Goal: Transaction & Acquisition: Complete application form

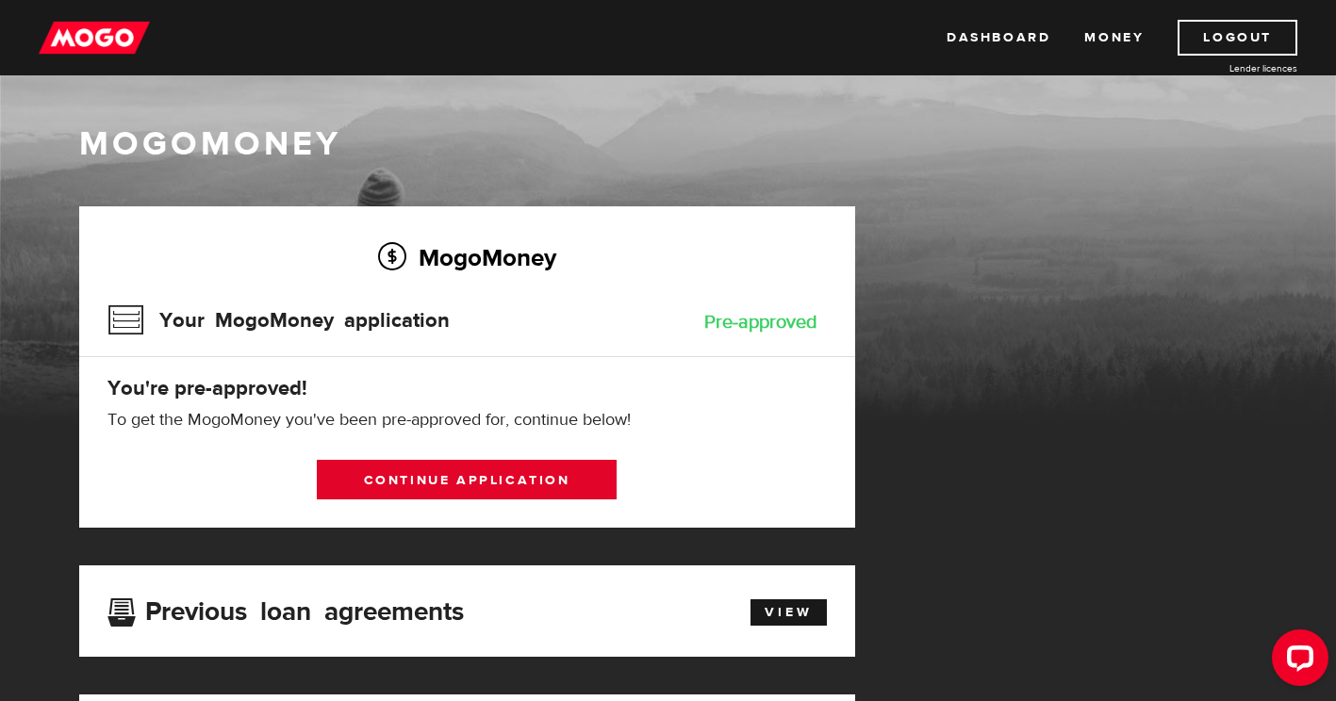
click at [476, 481] on link "Continue application" at bounding box center [467, 480] width 300 height 40
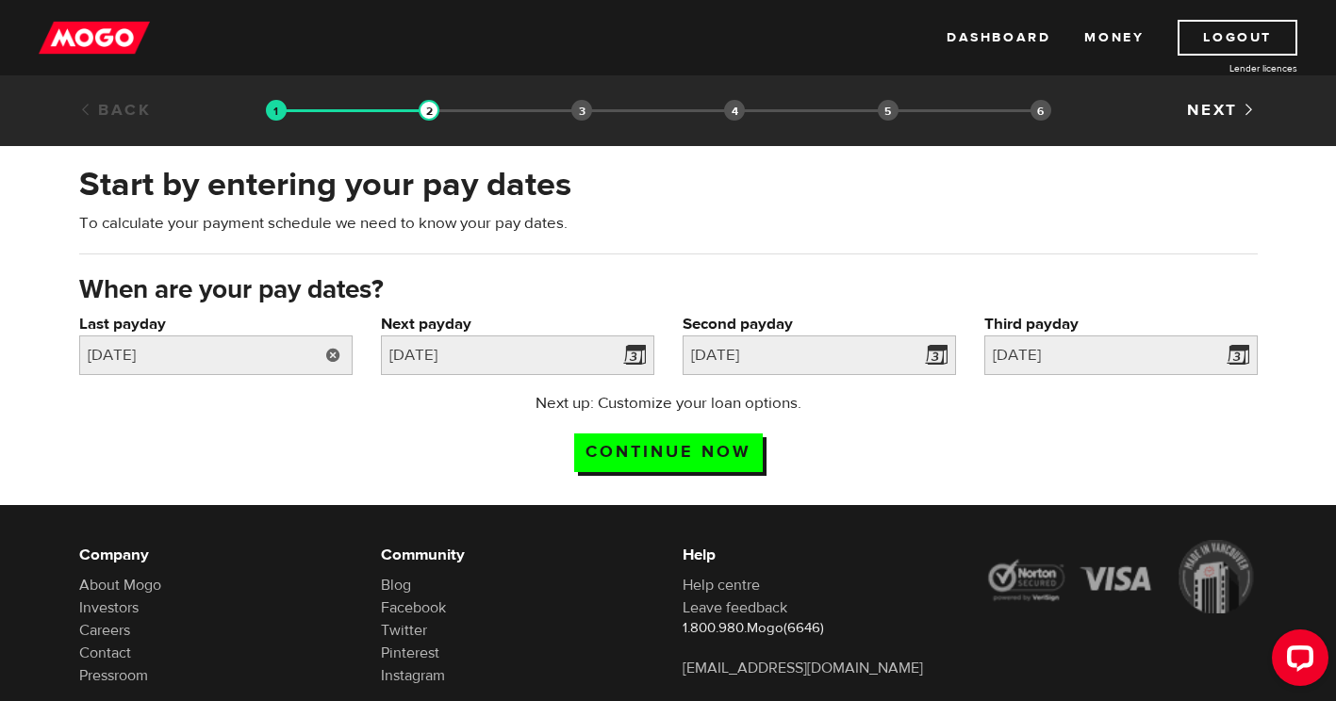
click at [328, 353] on link at bounding box center [333, 356] width 39 height 40
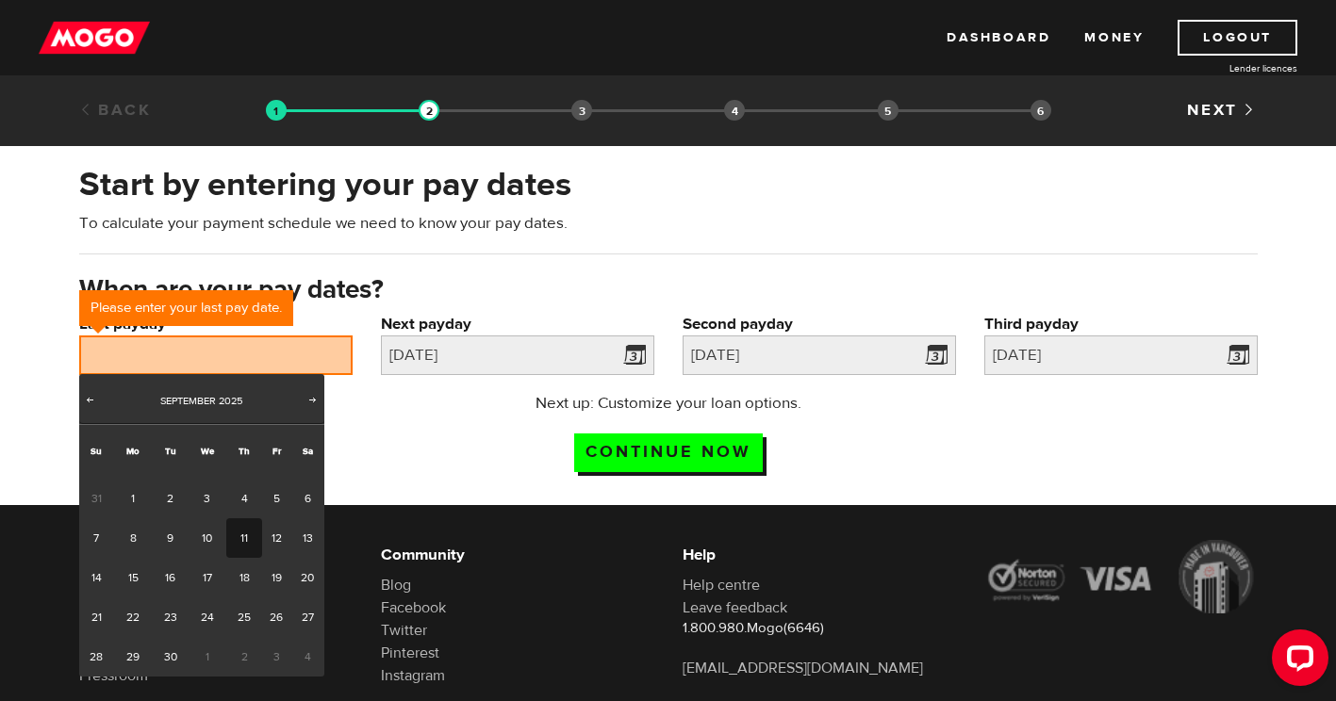
click at [422, 410] on div "Next up: Customize your loan options. Continue now" at bounding box center [668, 439] width 1206 height 94
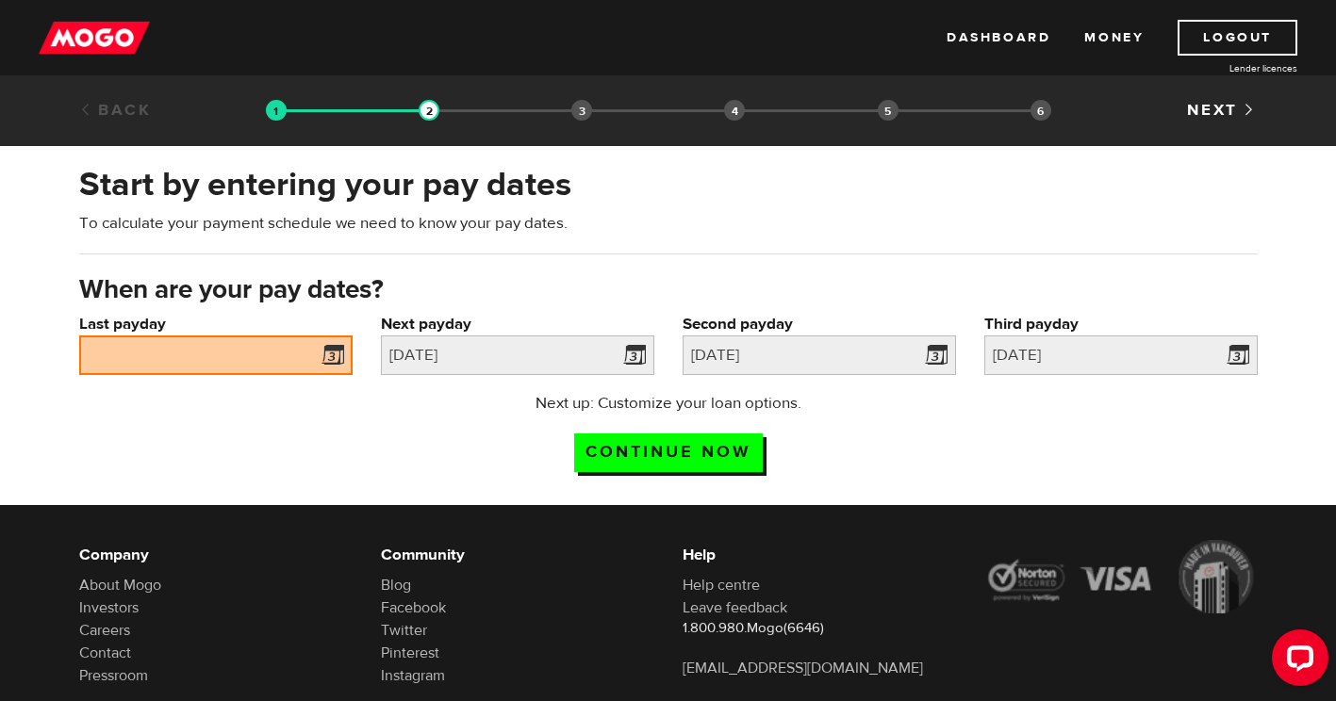
click at [331, 354] on span at bounding box center [329, 358] width 28 height 30
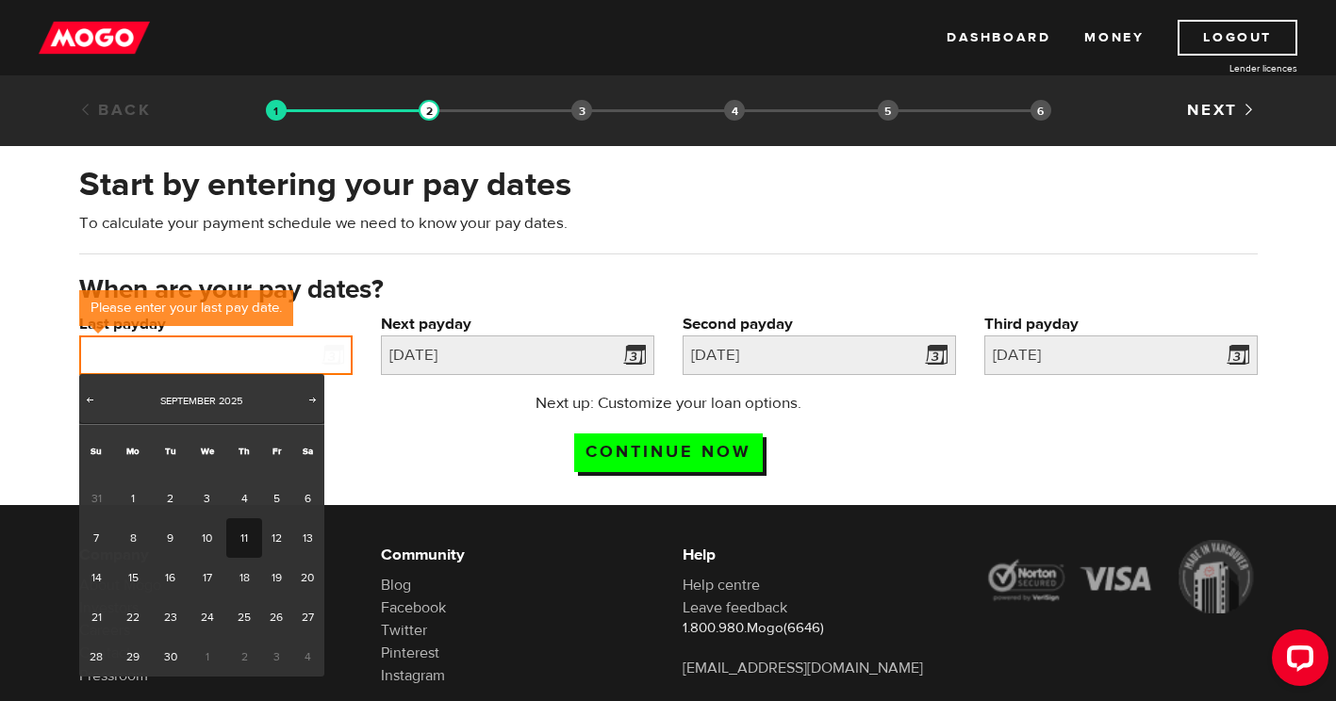
click at [132, 354] on input "Last payday" at bounding box center [215, 356] width 273 height 40
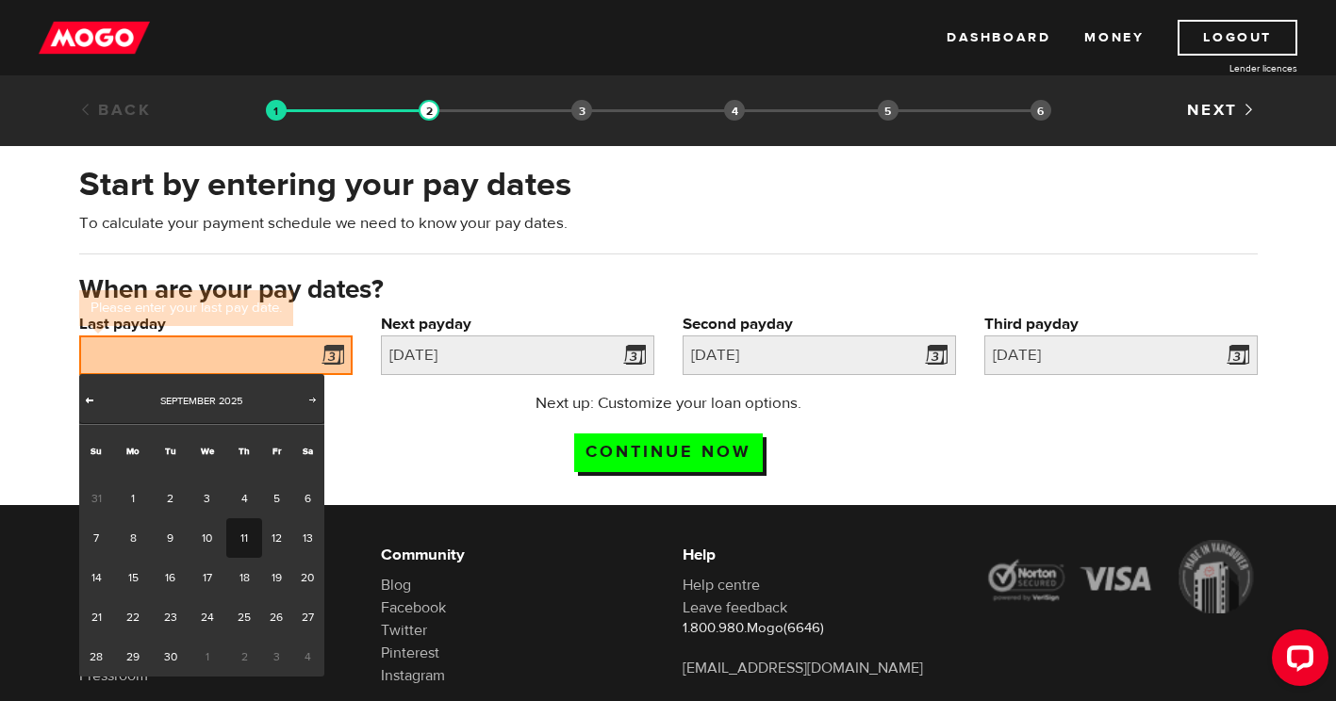
click at [92, 405] on span "Prev" at bounding box center [89, 399] width 15 height 15
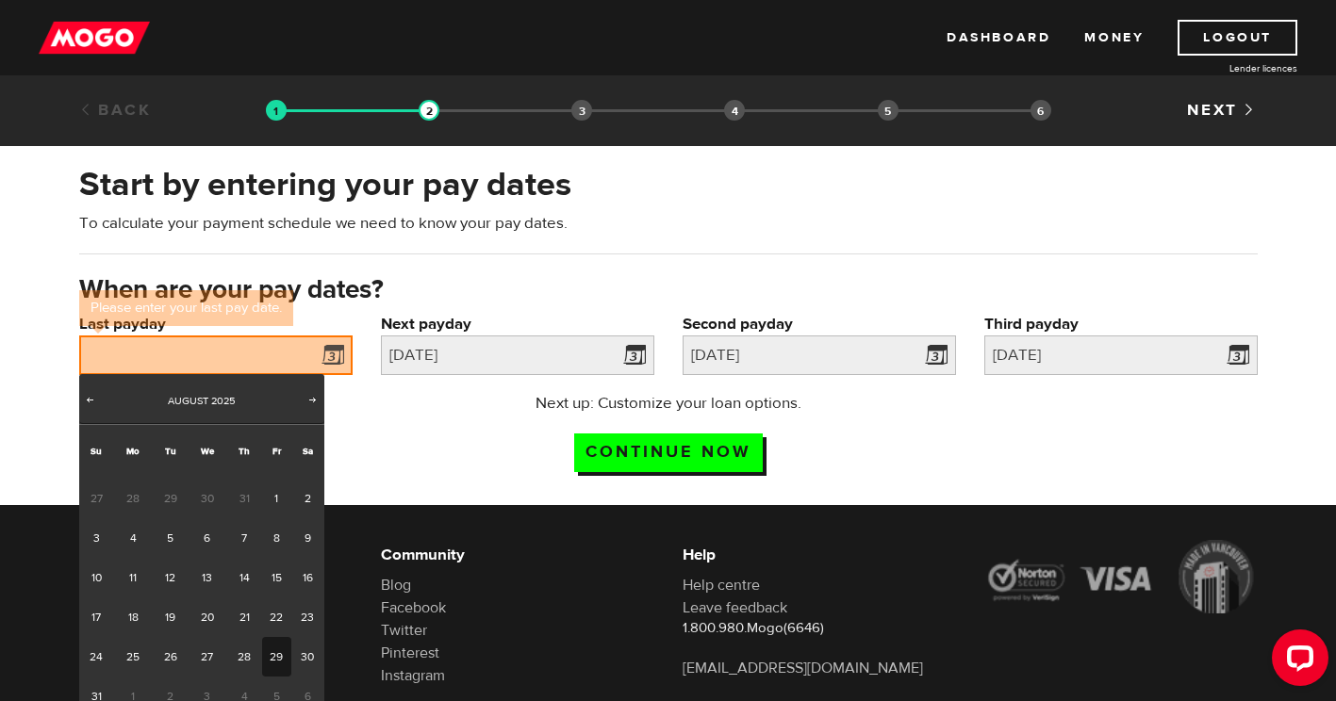
click at [270, 660] on link "29" at bounding box center [276, 657] width 29 height 40
type input "2025/08/29"
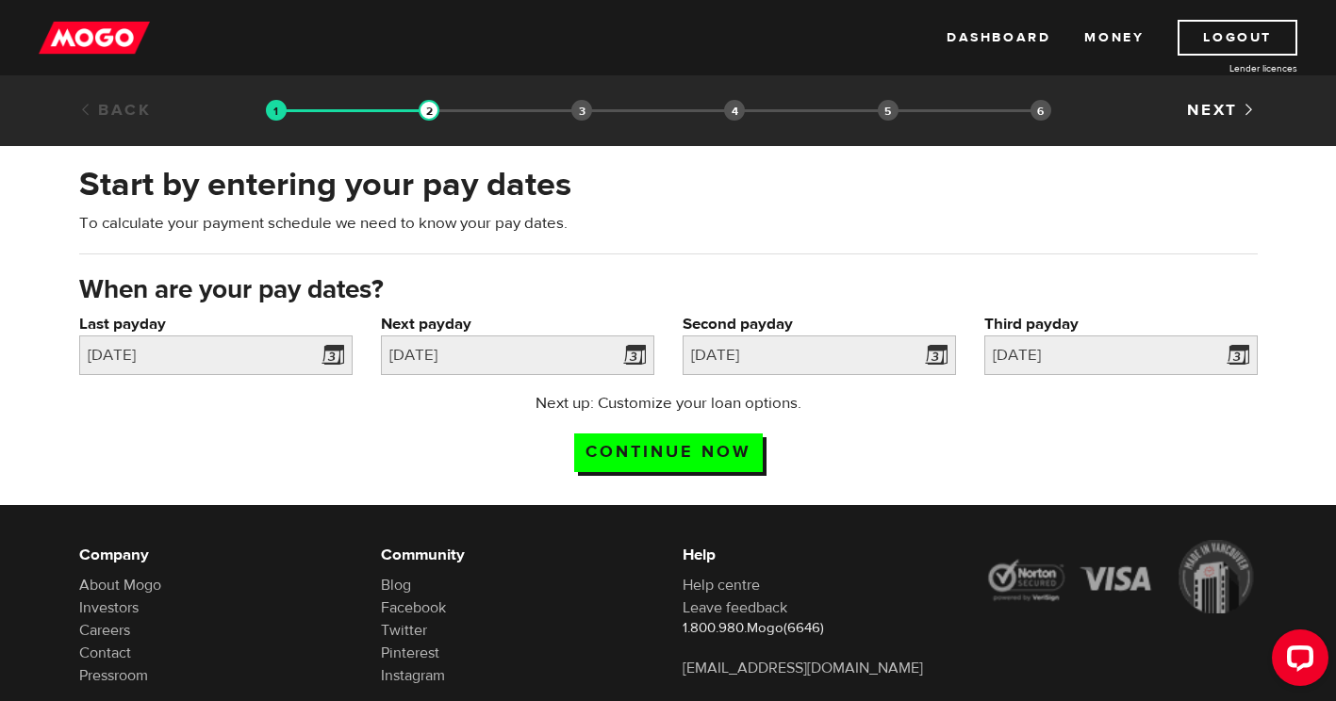
click at [459, 414] on div "Next up: Customize your loan options. Continue now" at bounding box center [668, 439] width 1206 height 94
click at [615, 440] on input "Continue now" at bounding box center [668, 453] width 189 height 39
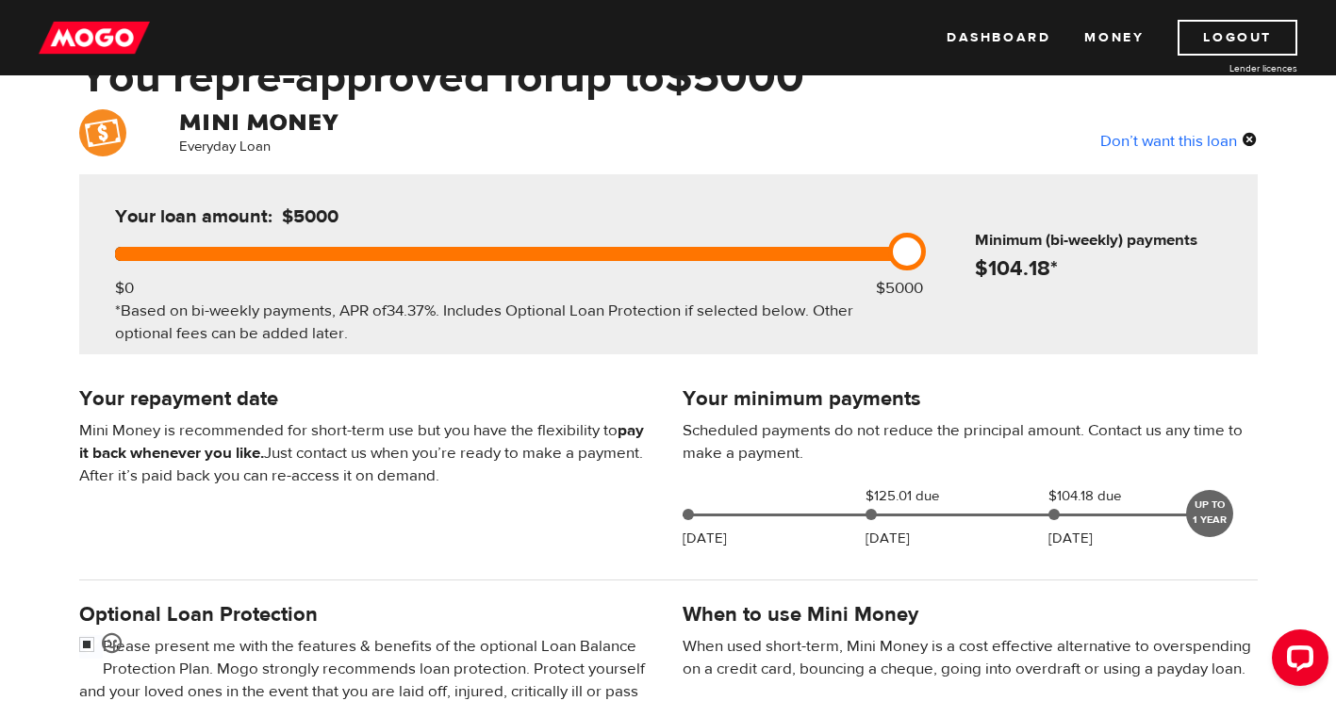
scroll to position [123, 0]
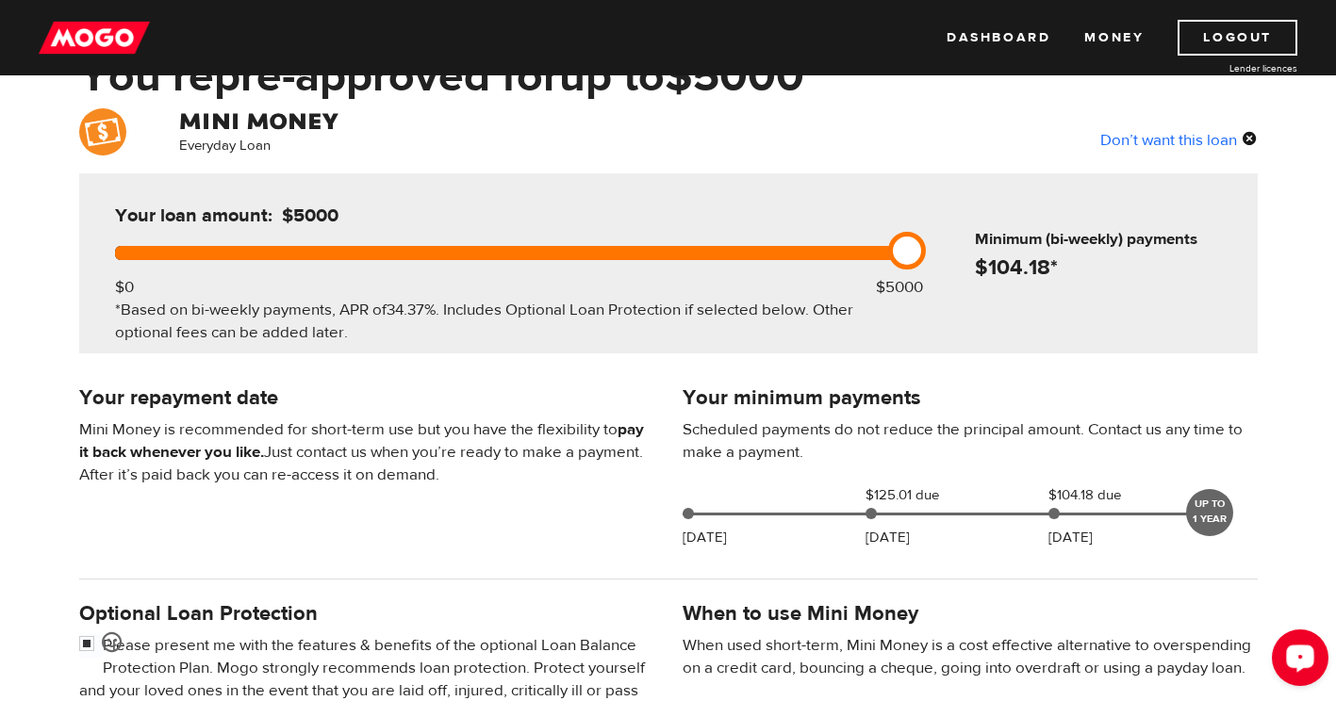
click at [1295, 659] on icon "Open LiveChat chat widget" at bounding box center [1300, 657] width 18 height 12
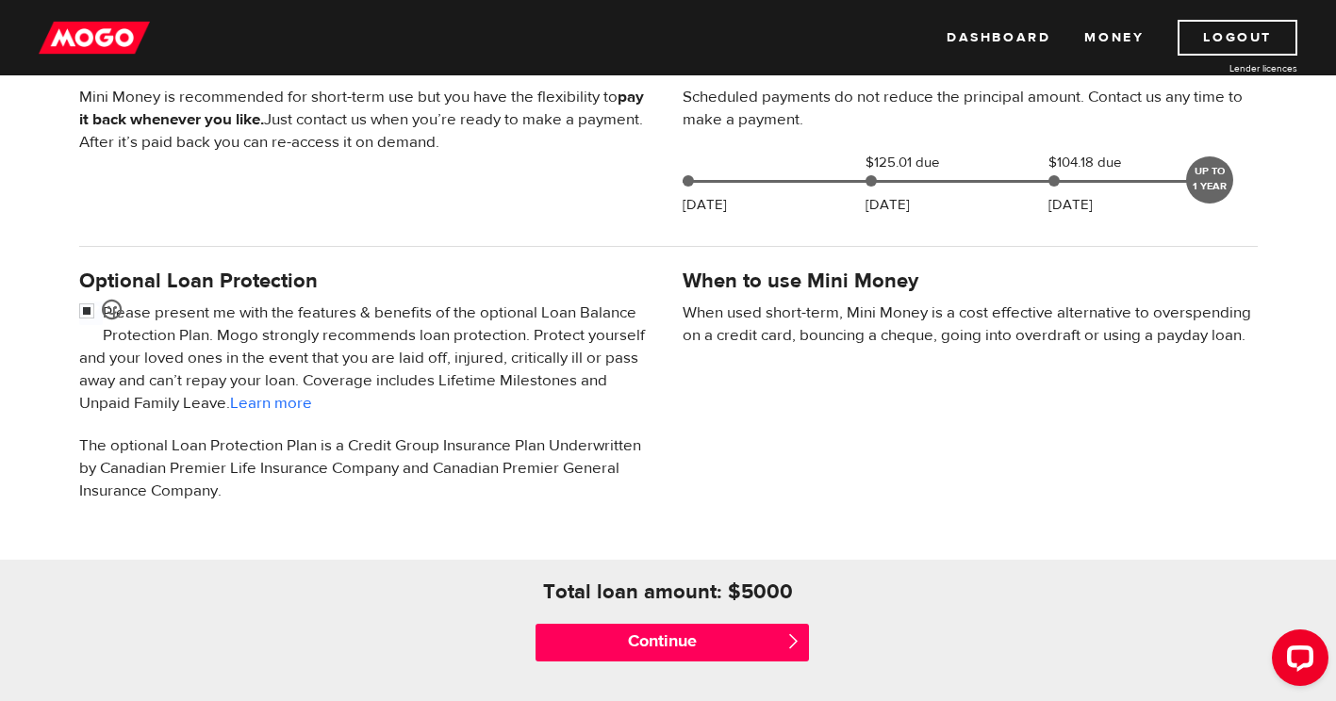
scroll to position [454, 0]
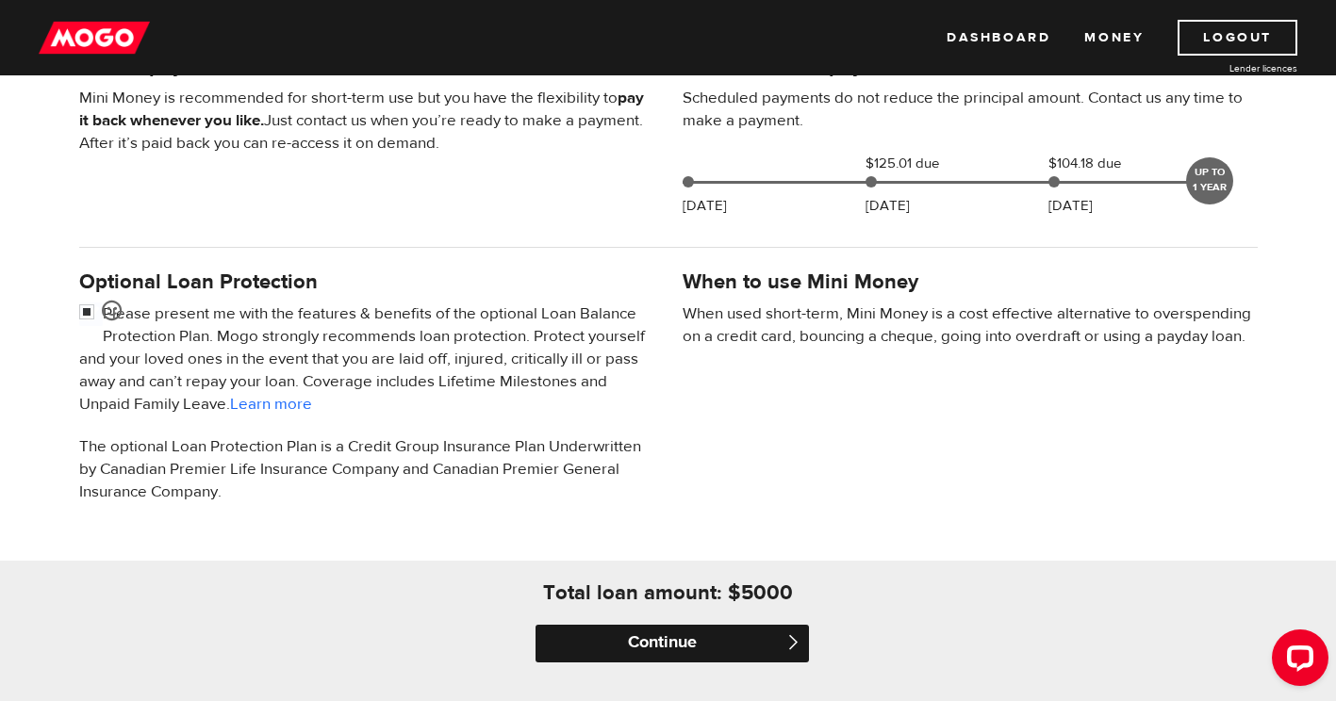
click at [631, 628] on input "Continue" at bounding box center [671, 644] width 273 height 38
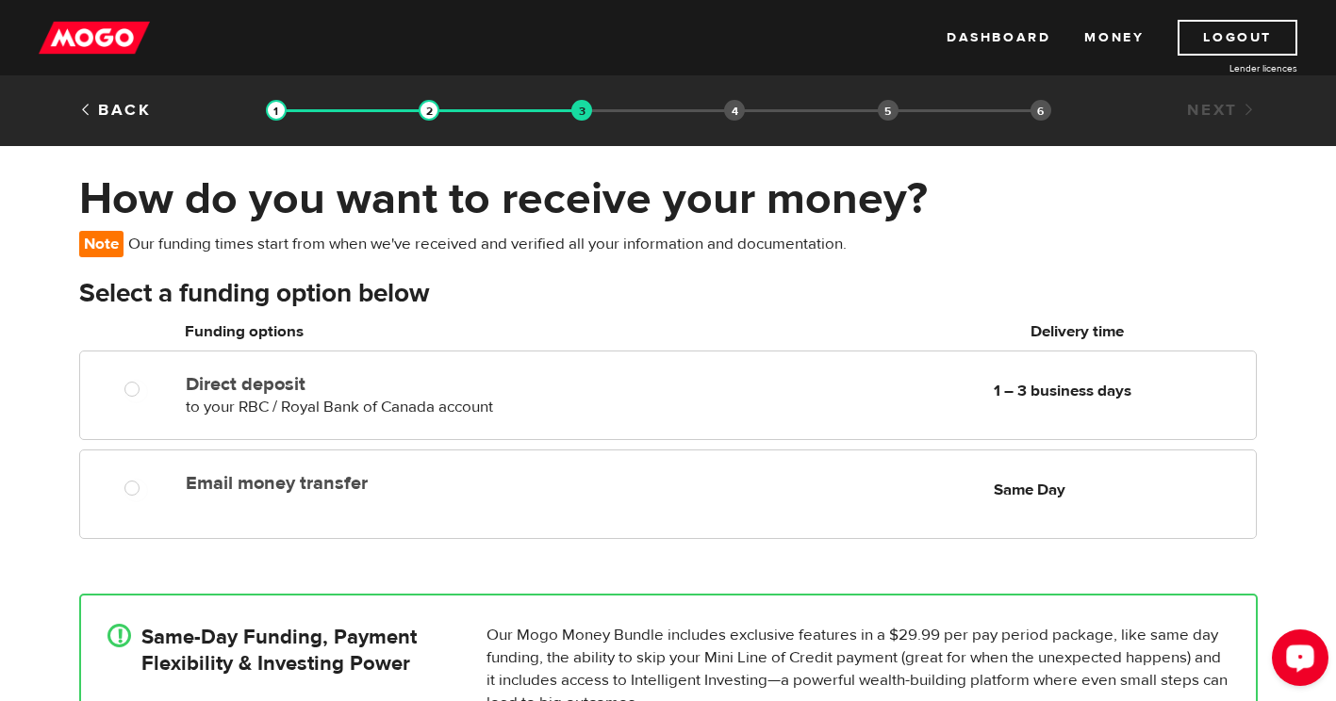
click at [1298, 649] on div "Open LiveChat chat widget" at bounding box center [1300, 657] width 32 height 32
click at [769, 547] on div "Email money transfer Delivery in Same Day Same Day" at bounding box center [668, 499] width 1206 height 99
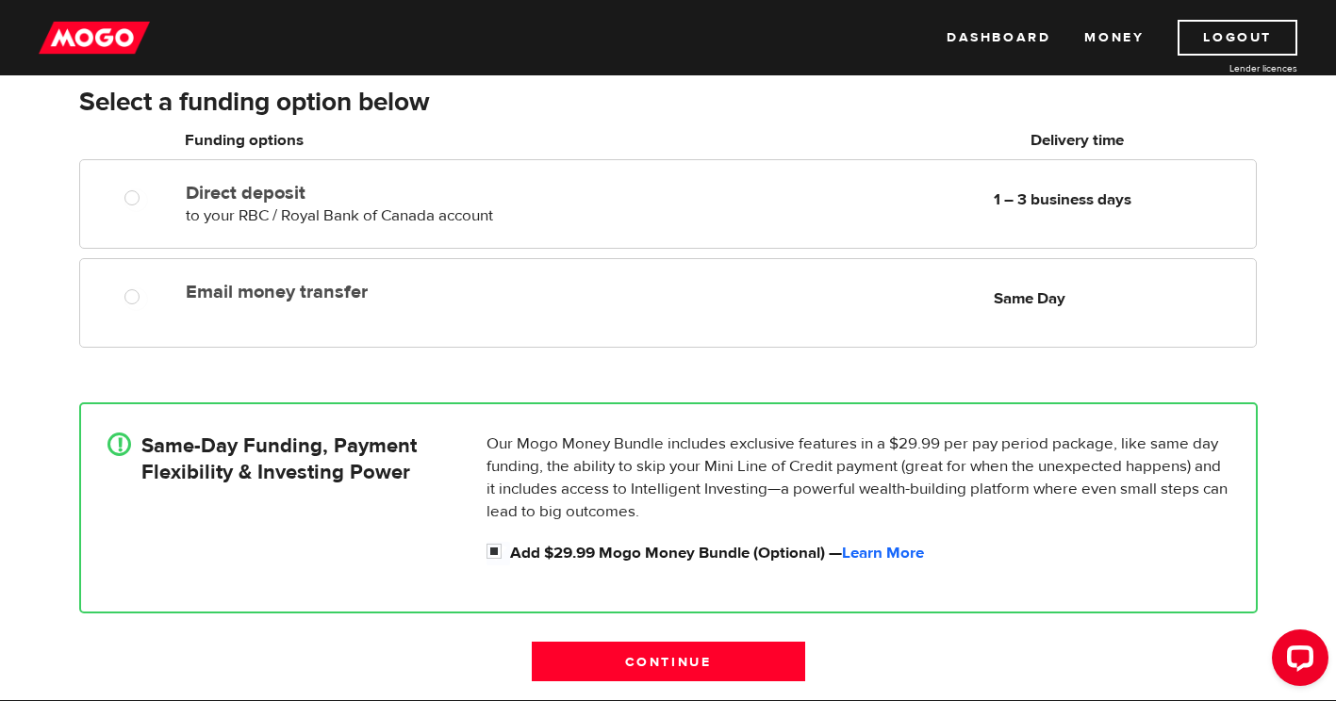
scroll to position [195, 0]
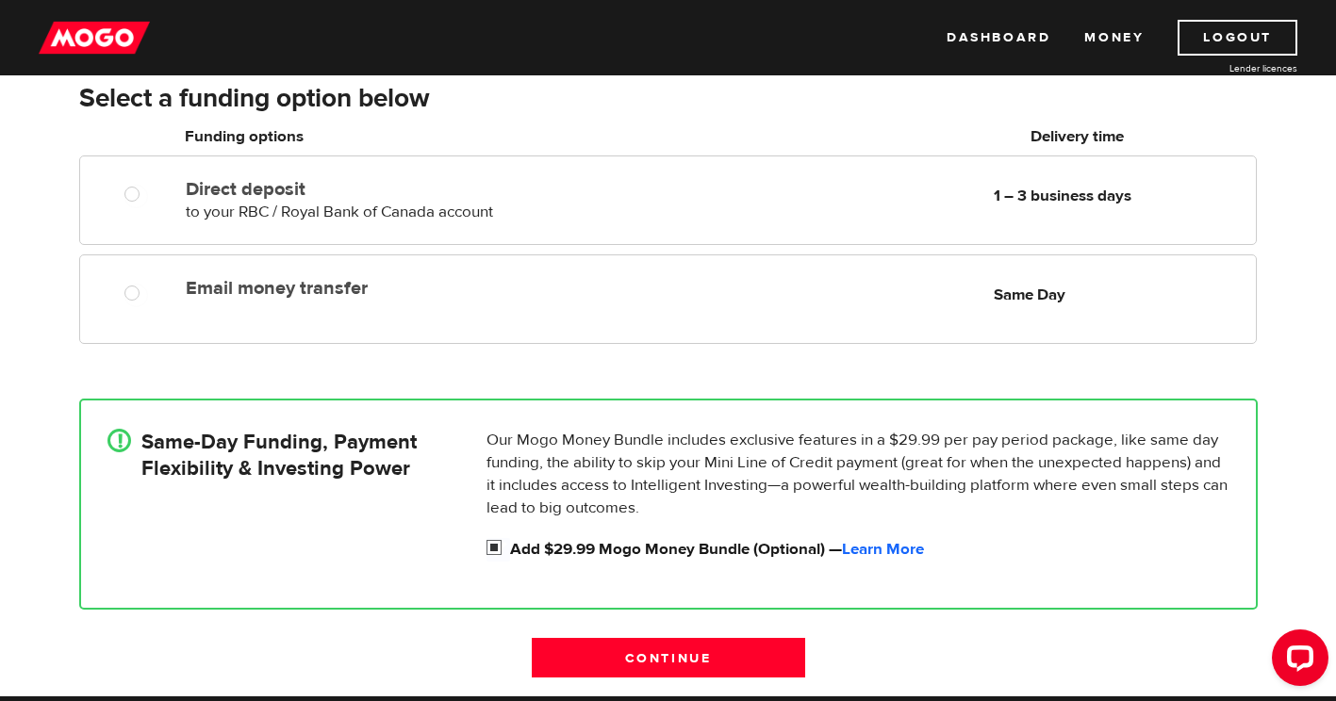
click at [494, 548] on input "Add $29.99 Mogo Money Bundle (Optional) — Learn More" at bounding box center [498, 550] width 24 height 24
checkbox input "false"
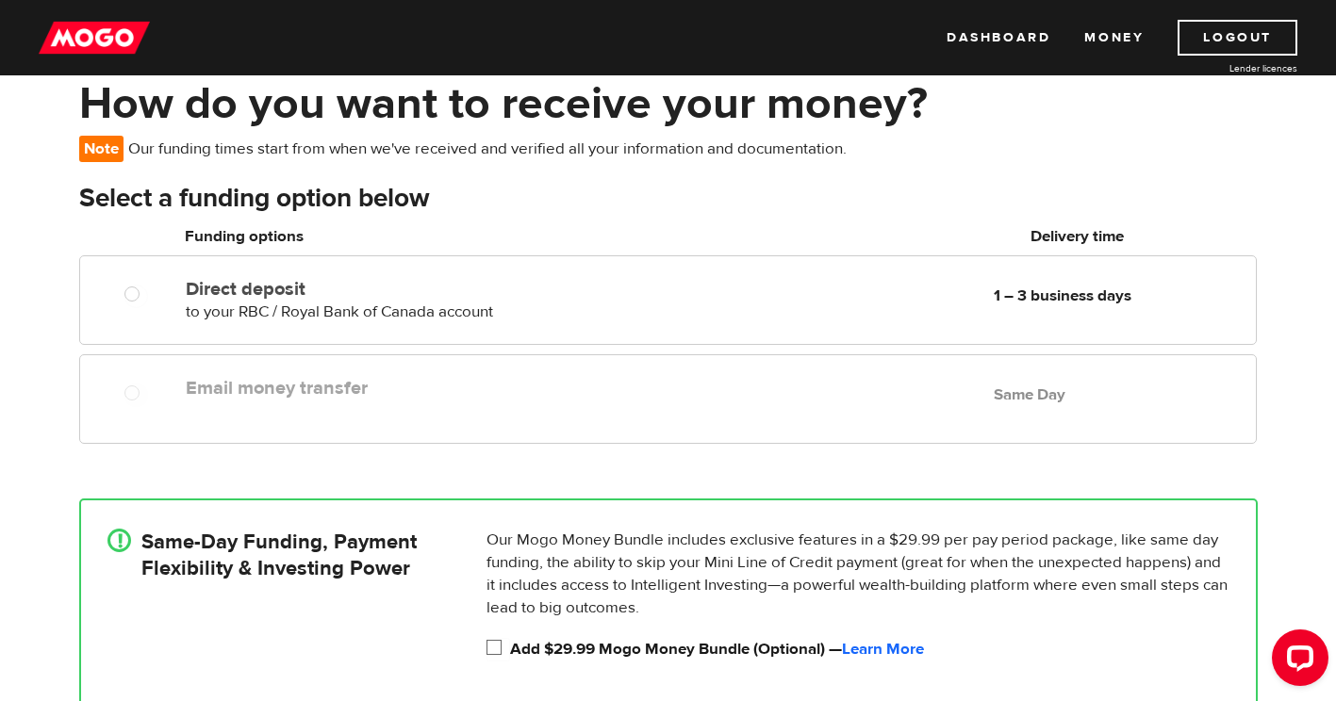
scroll to position [93, 0]
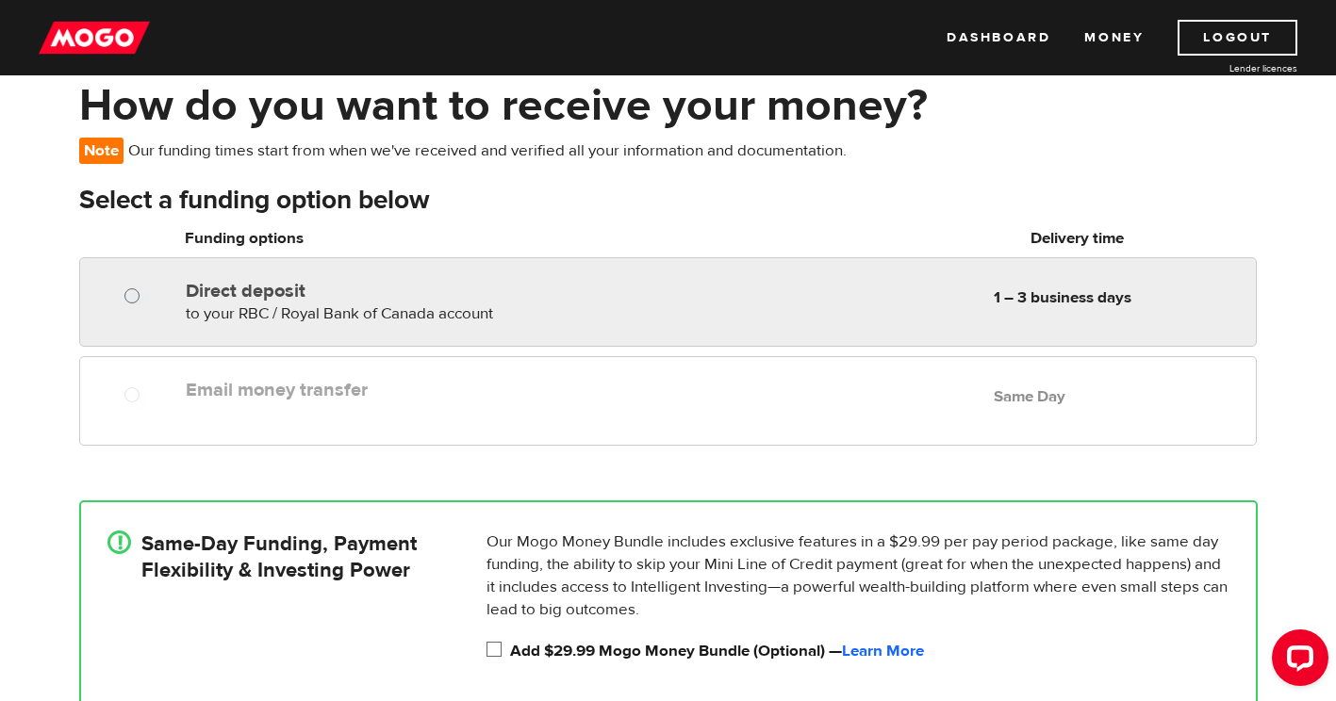
radio input "true"
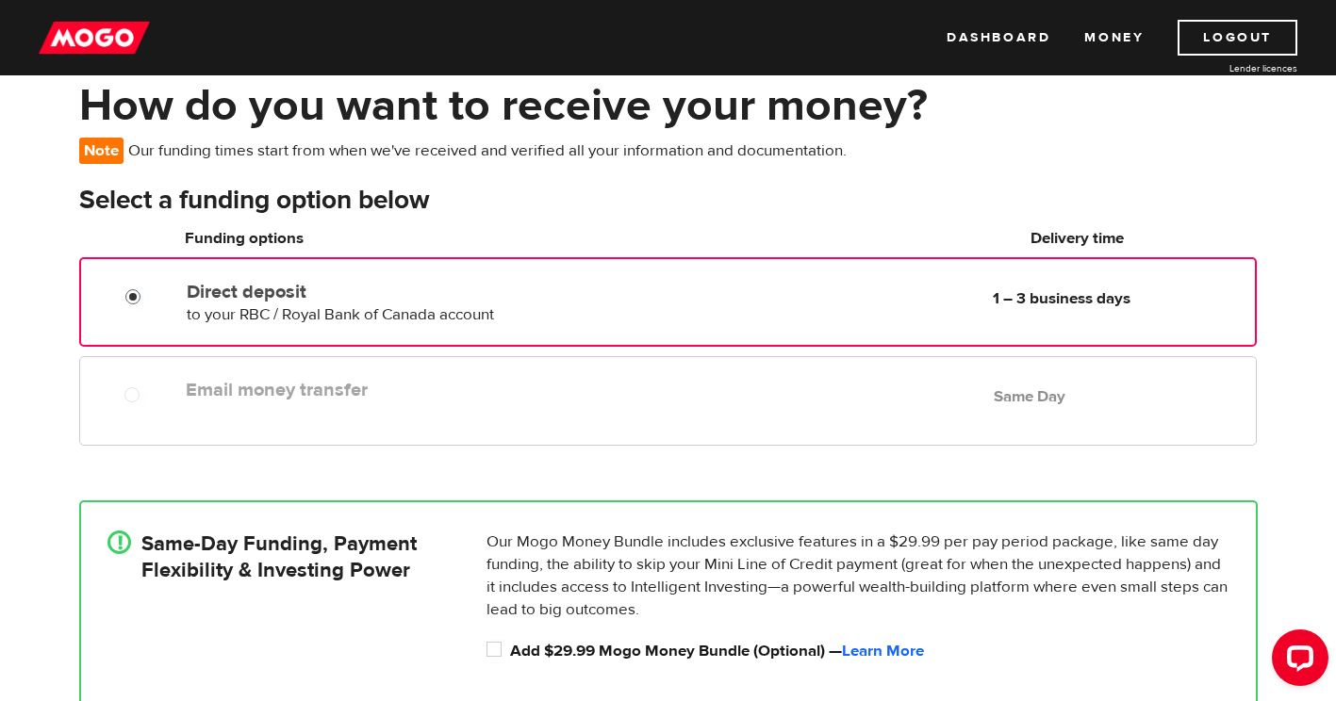
click at [132, 296] on input "Direct deposit" at bounding box center [137, 299] width 24 height 24
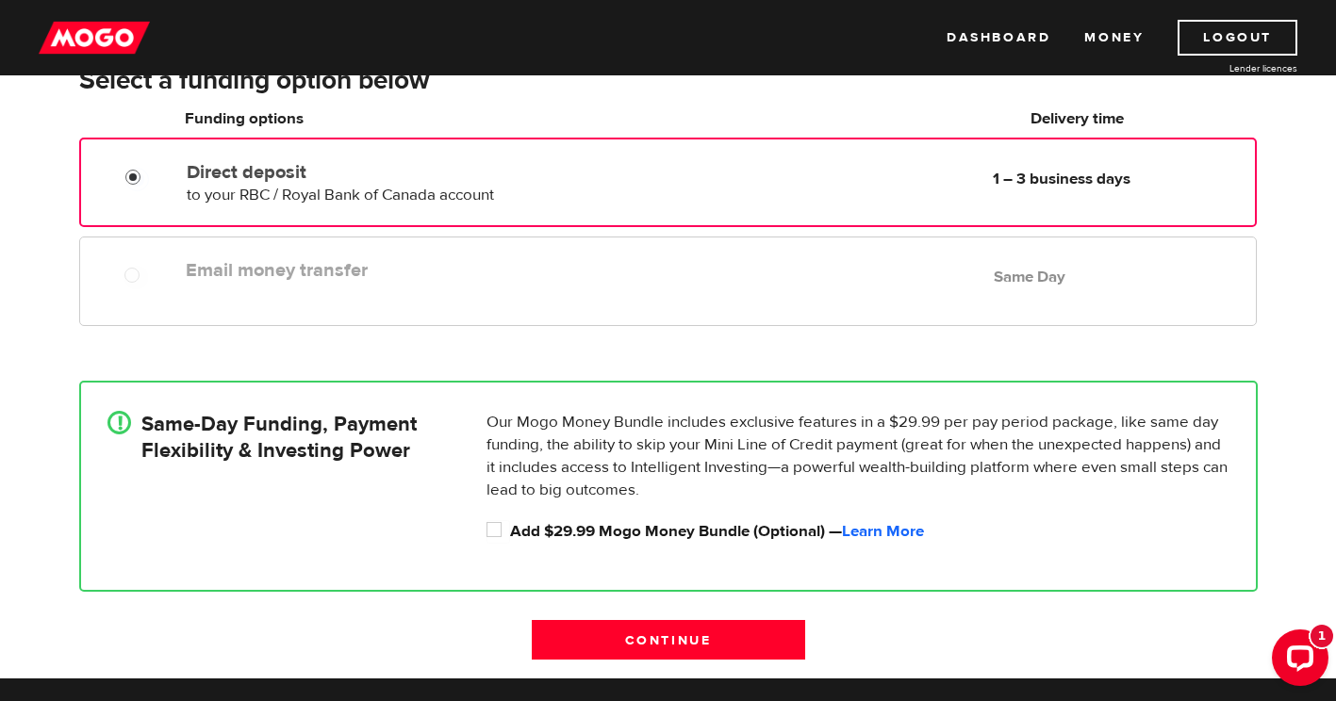
scroll to position [214, 0]
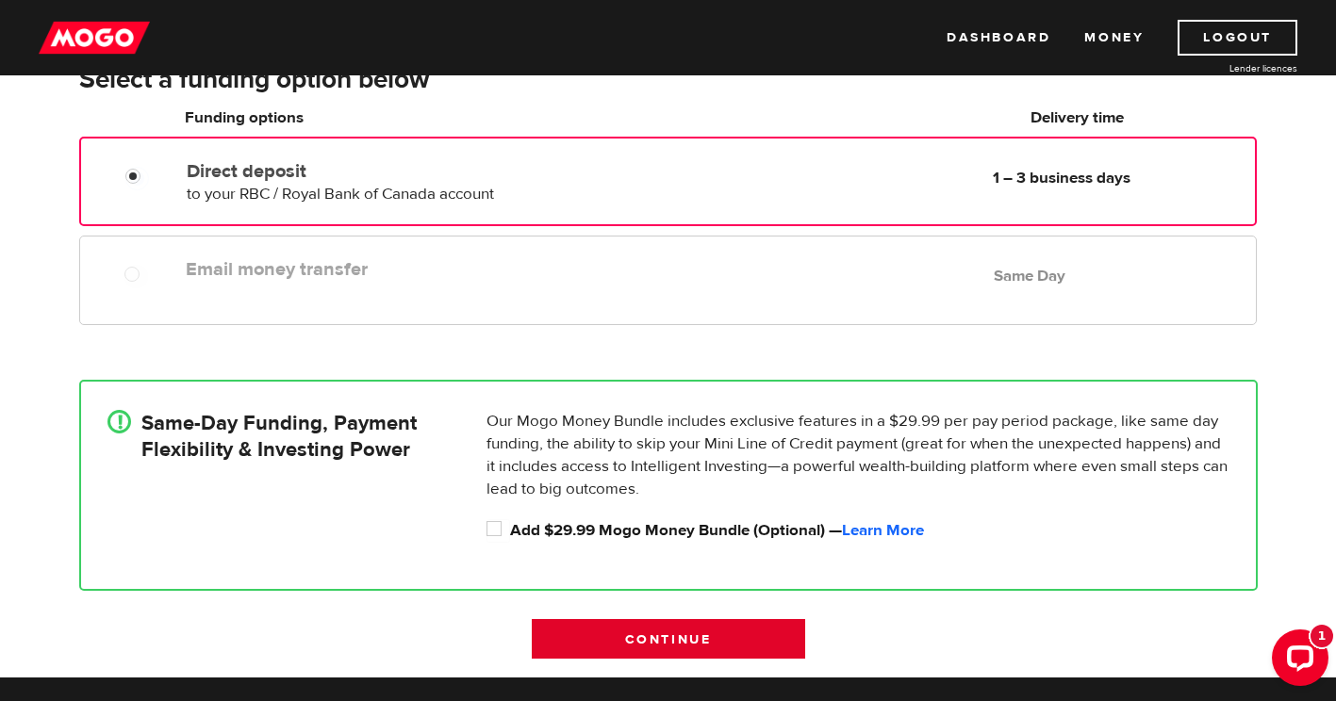
click at [614, 635] on input "Continue" at bounding box center [668, 639] width 273 height 40
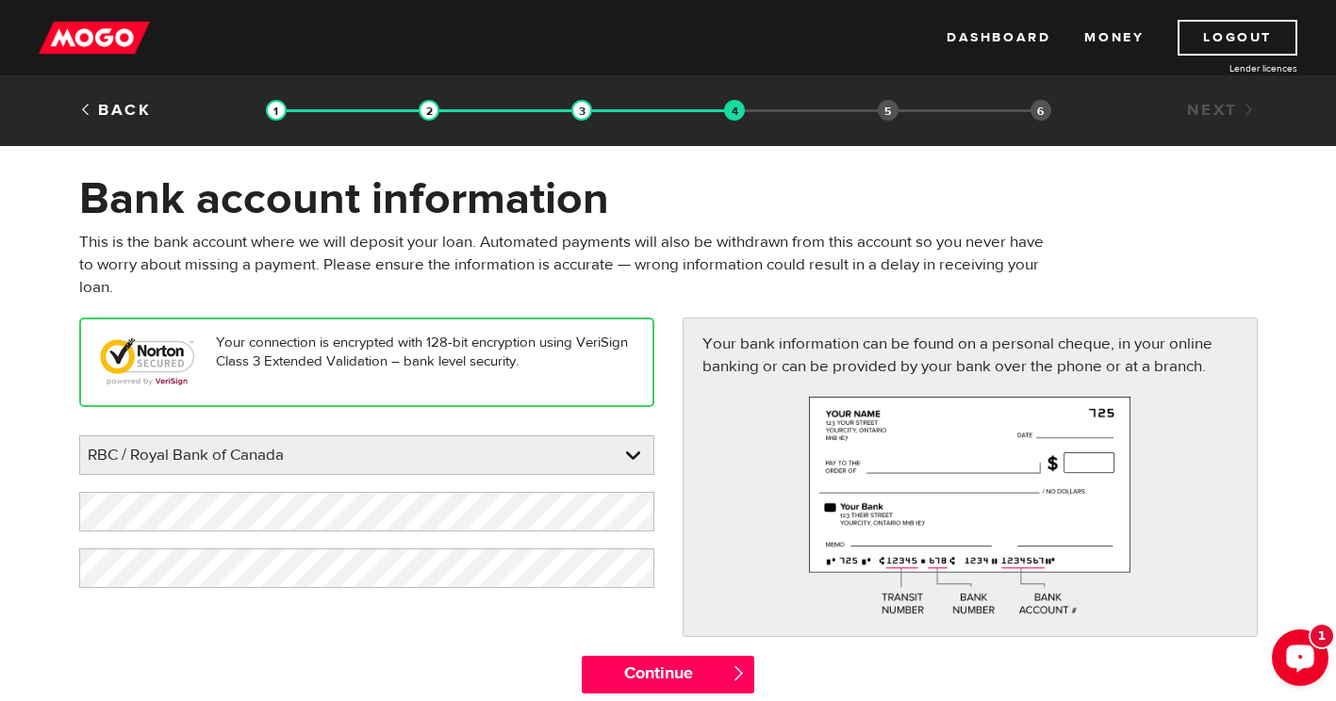
click at [1304, 664] on div "Open LiveChat chat widget" at bounding box center [1300, 657] width 32 height 32
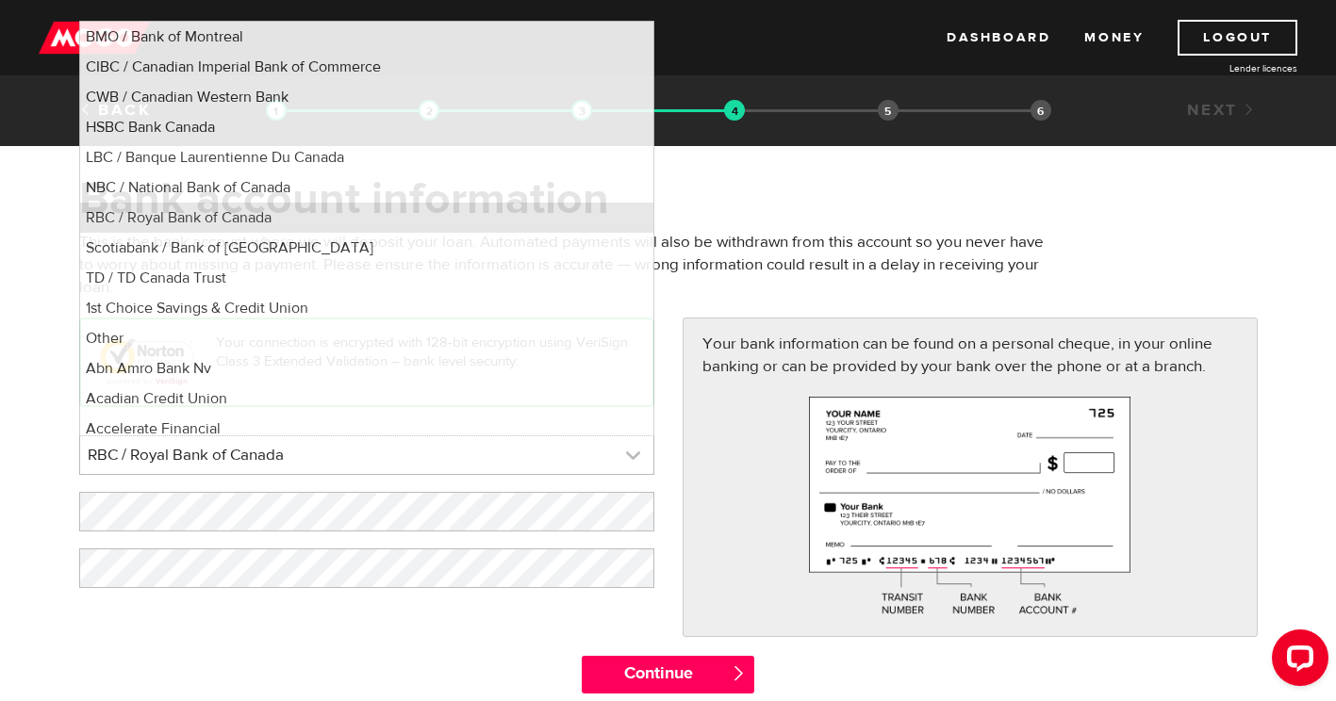
click at [603, 448] on link at bounding box center [366, 455] width 573 height 38
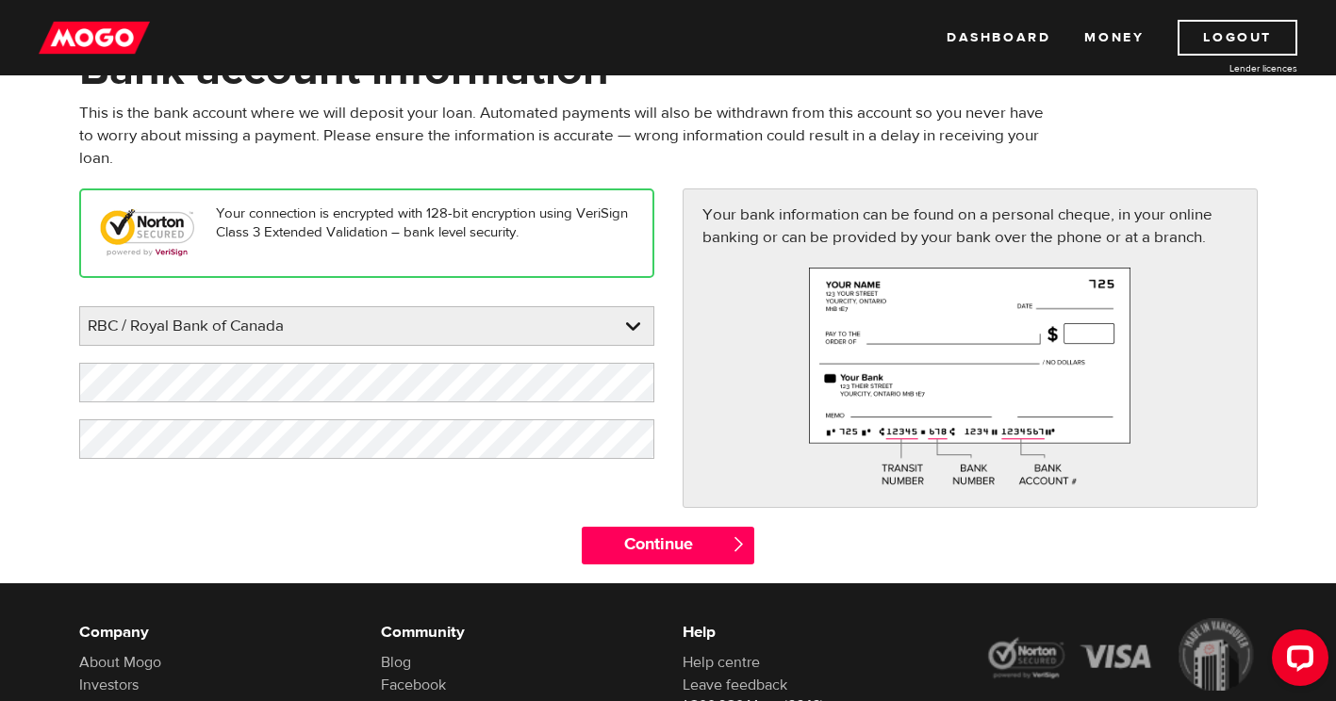
scroll to position [136, 0]
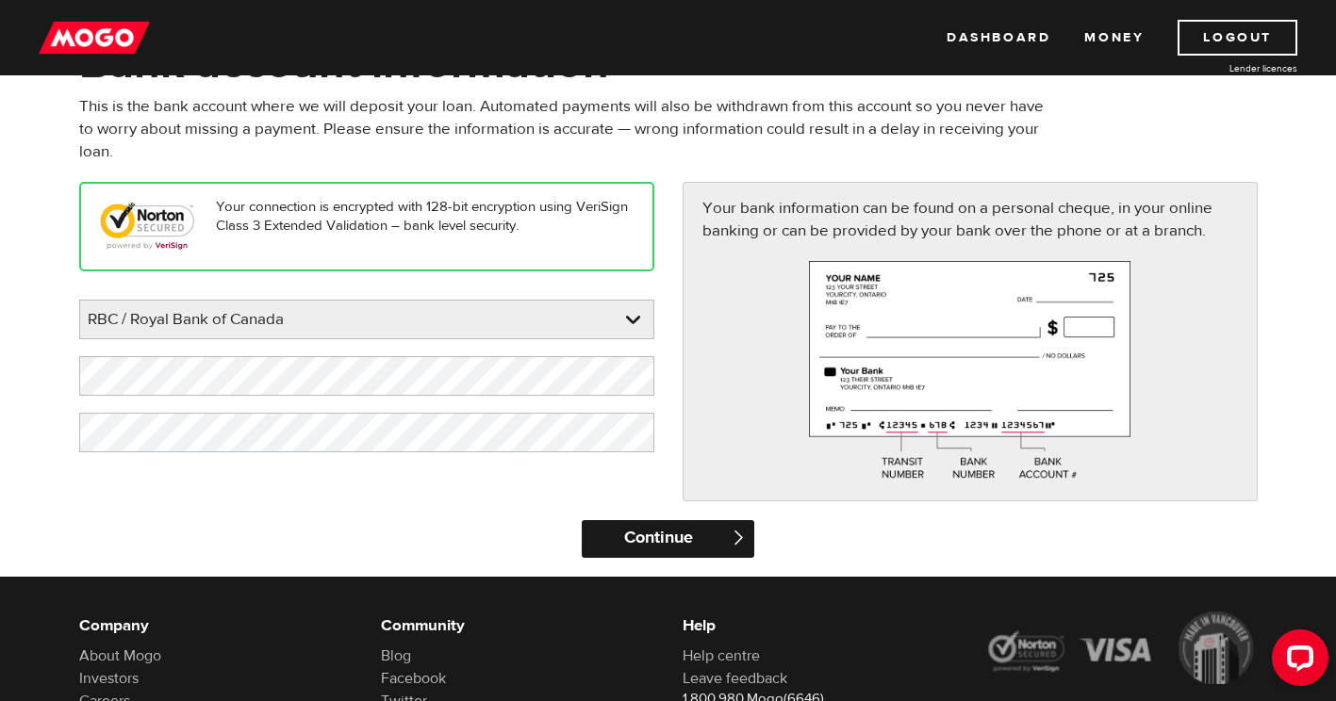
click at [655, 527] on input "Continue" at bounding box center [668, 539] width 172 height 38
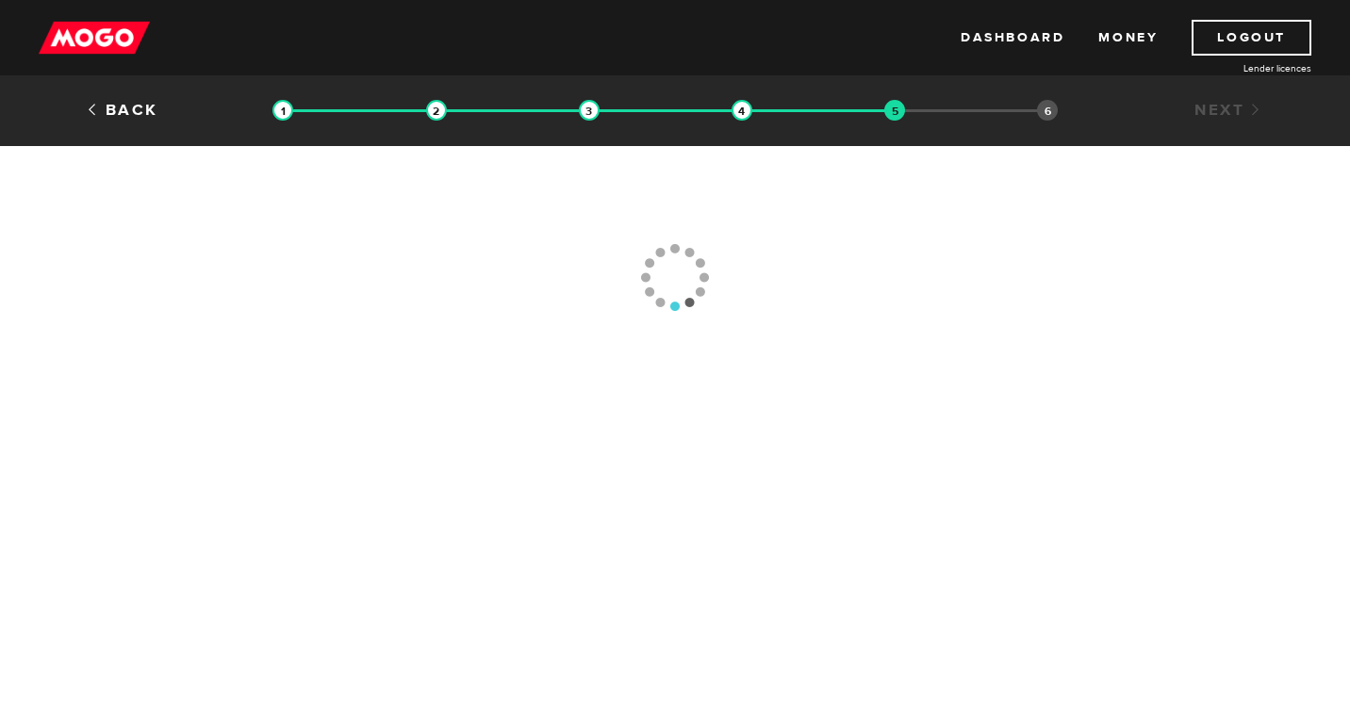
type input "(778) 320-6800"
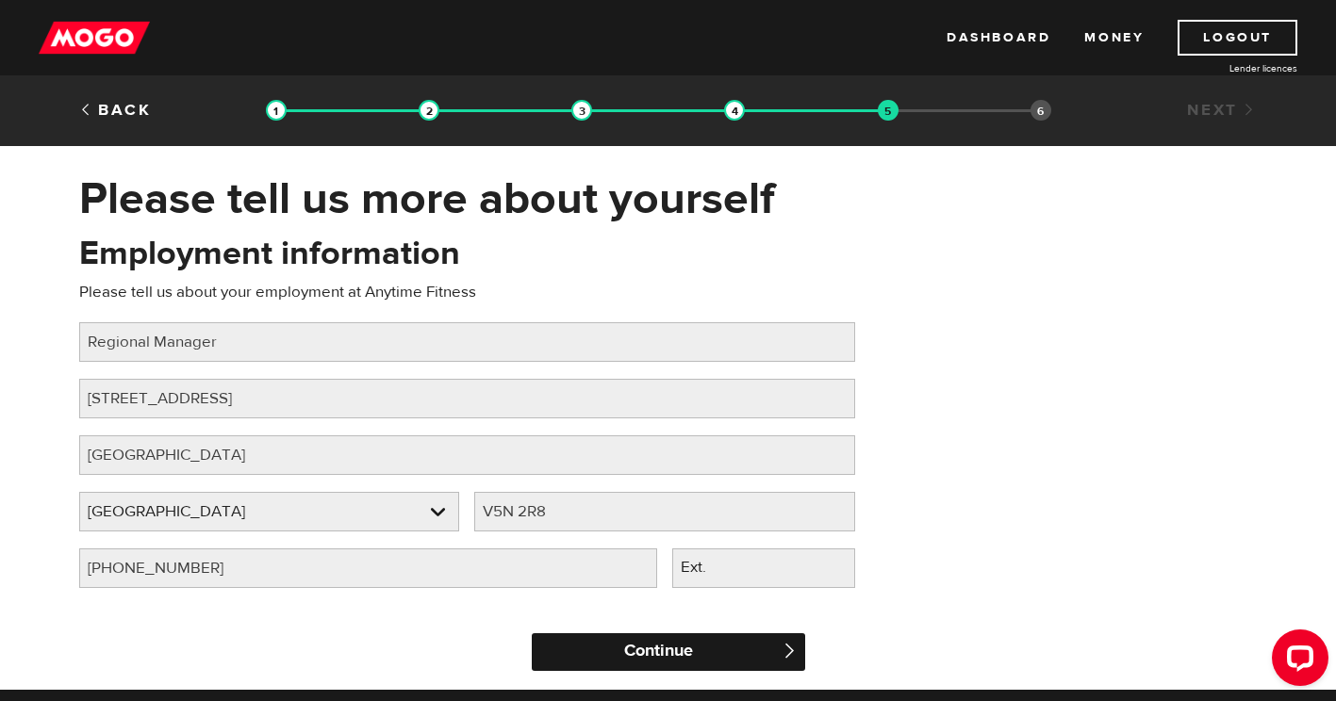
click at [651, 650] on input "Continue" at bounding box center [668, 652] width 273 height 38
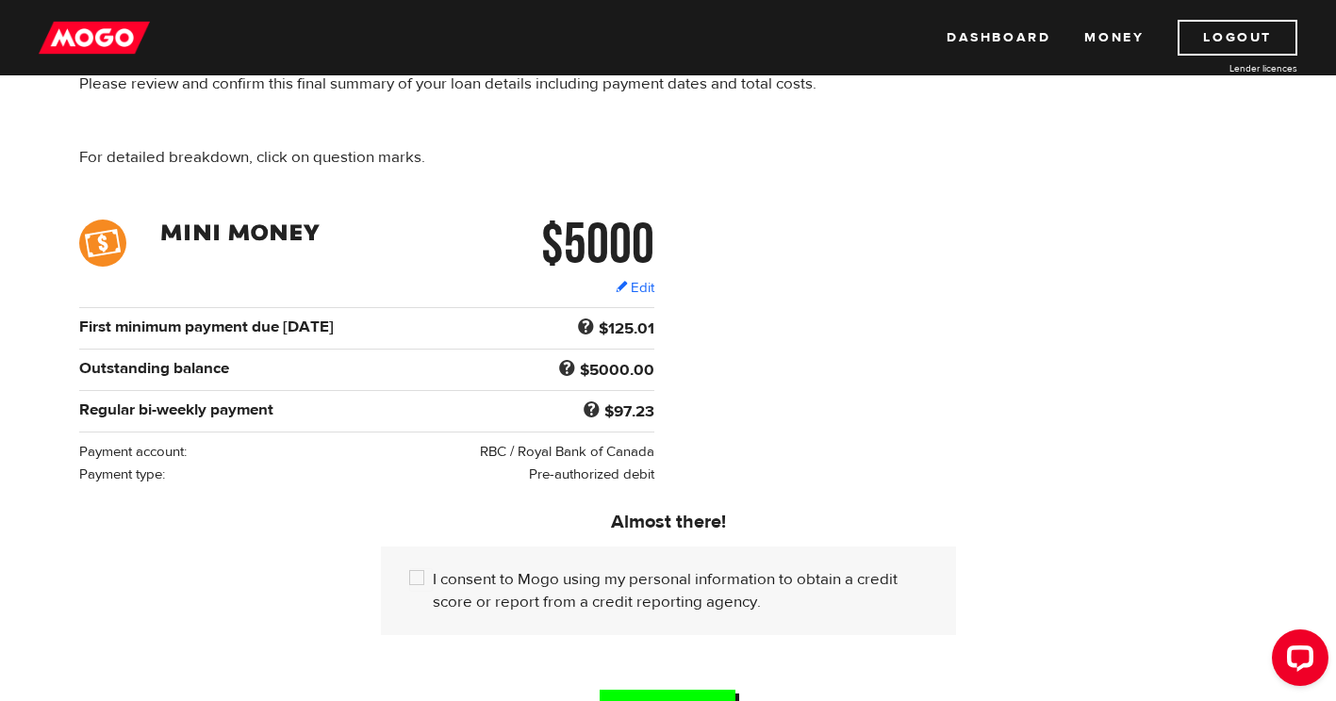
scroll to position [159, 0]
click at [415, 578] on input "I consent to Mogo using my personal information to obtain a credit score or rep…" at bounding box center [421, 579] width 24 height 24
checkbox input "true"
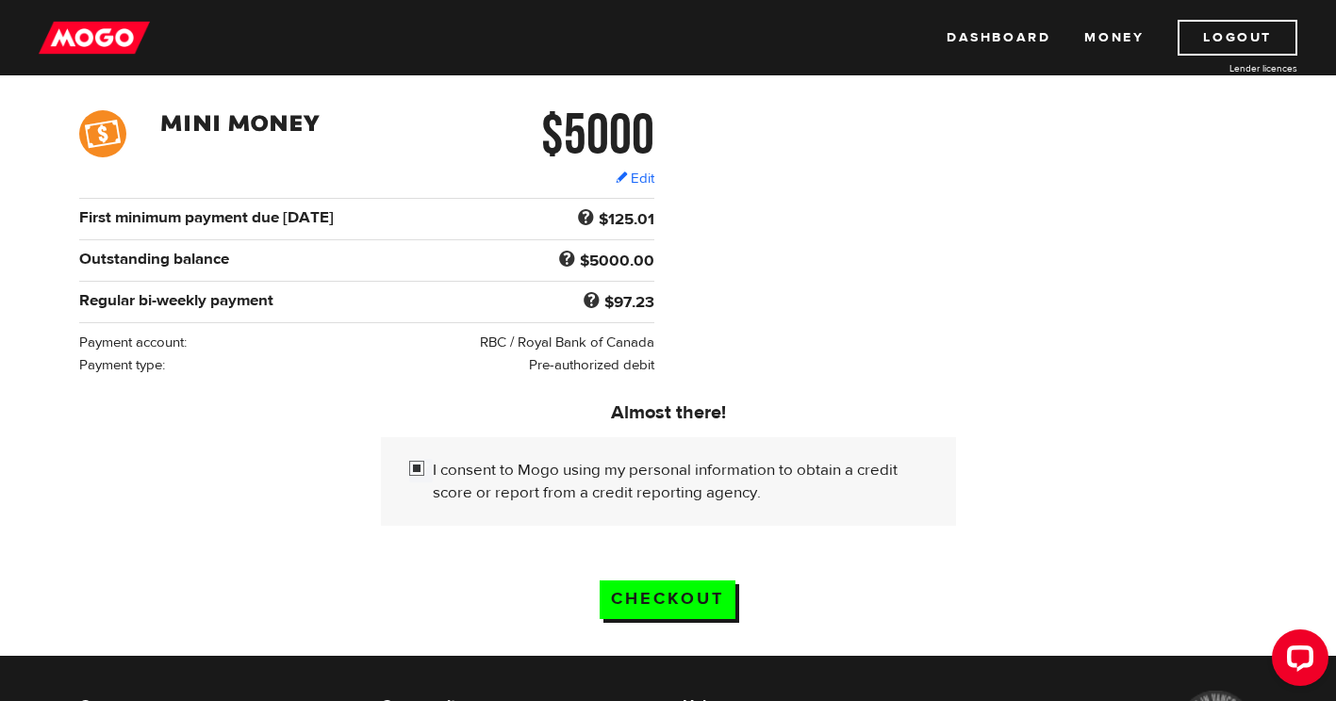
scroll to position [273, 0]
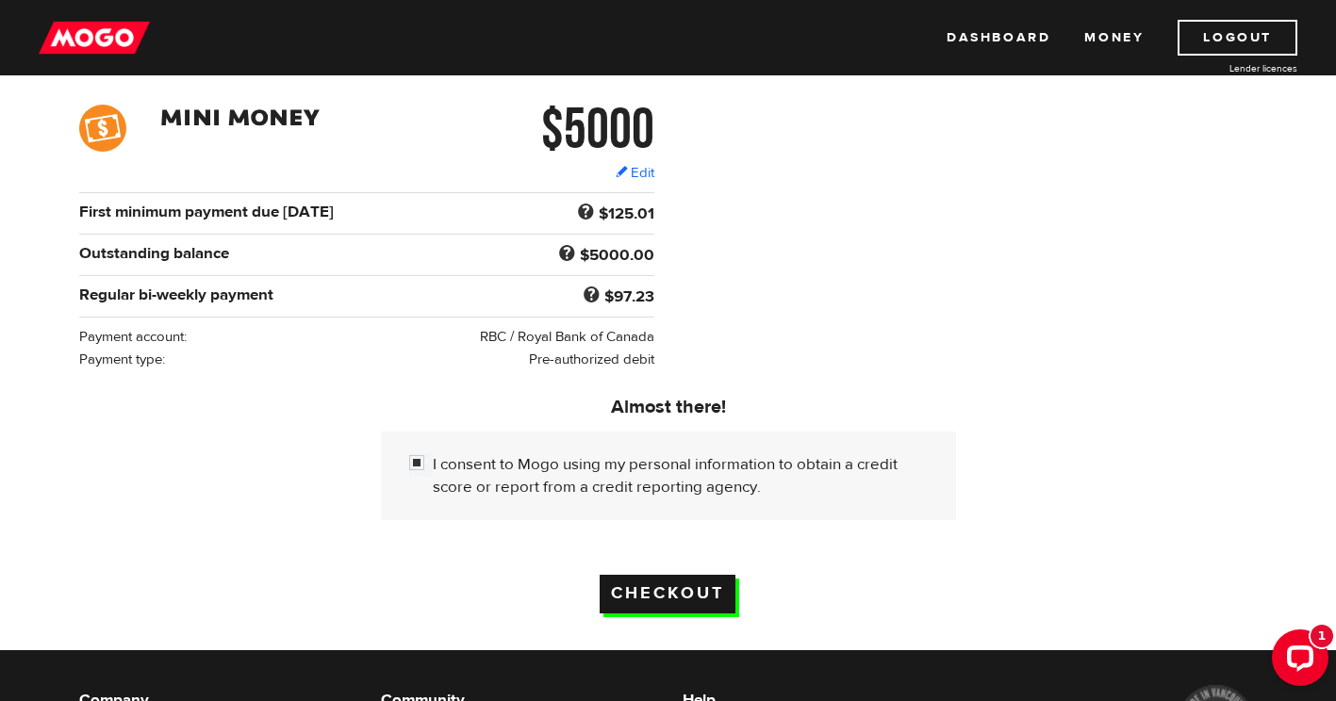
click at [659, 582] on input "Checkout" at bounding box center [667, 594] width 136 height 39
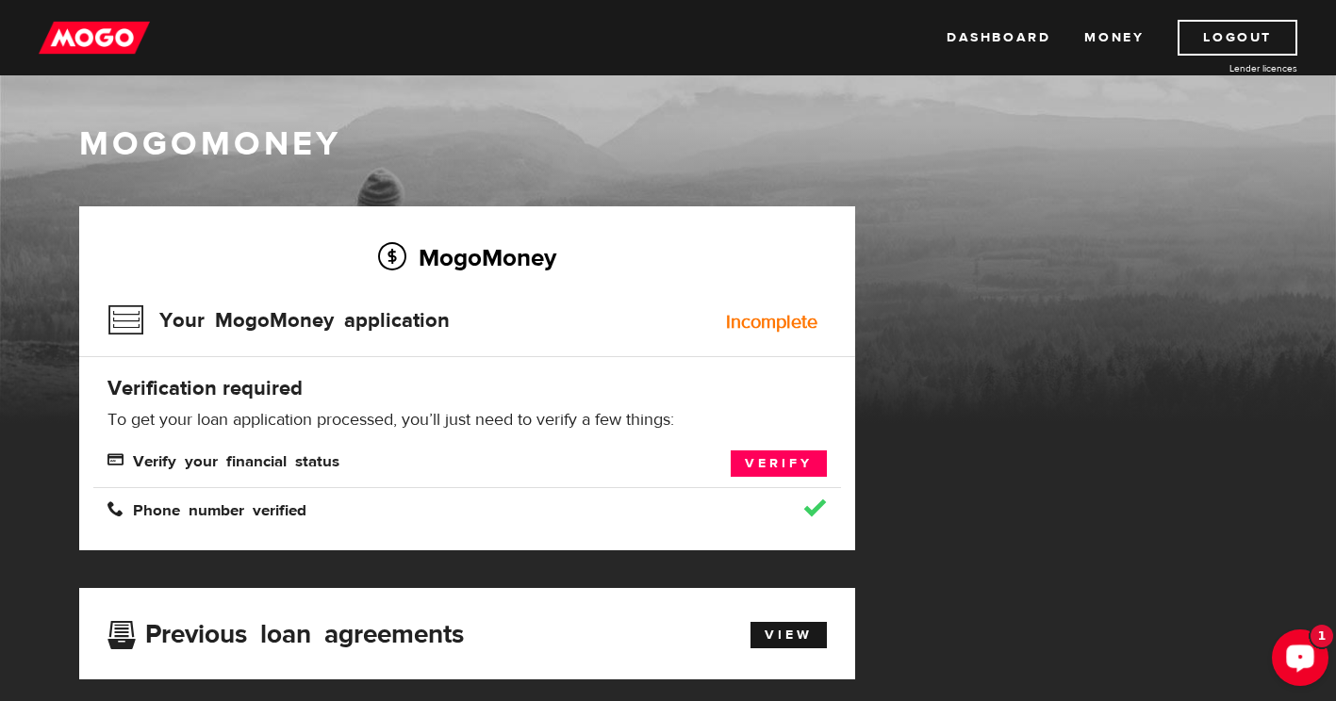
click at [1293, 651] on icon "Open LiveChat chat widget" at bounding box center [1300, 657] width 18 height 12
click at [750, 458] on link "Verify" at bounding box center [778, 464] width 96 height 26
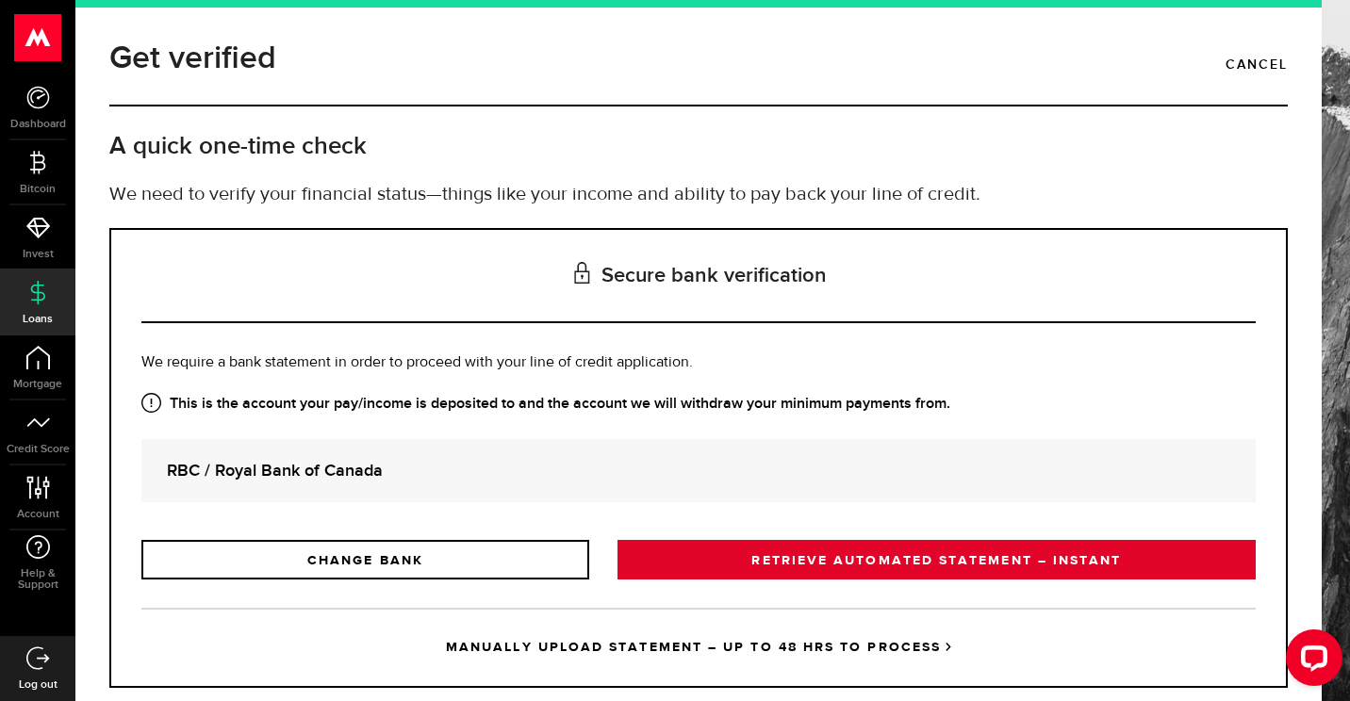
click at [820, 569] on link "RETRIEVE AUTOMATED STATEMENT – INSTANT" at bounding box center [936, 560] width 638 height 40
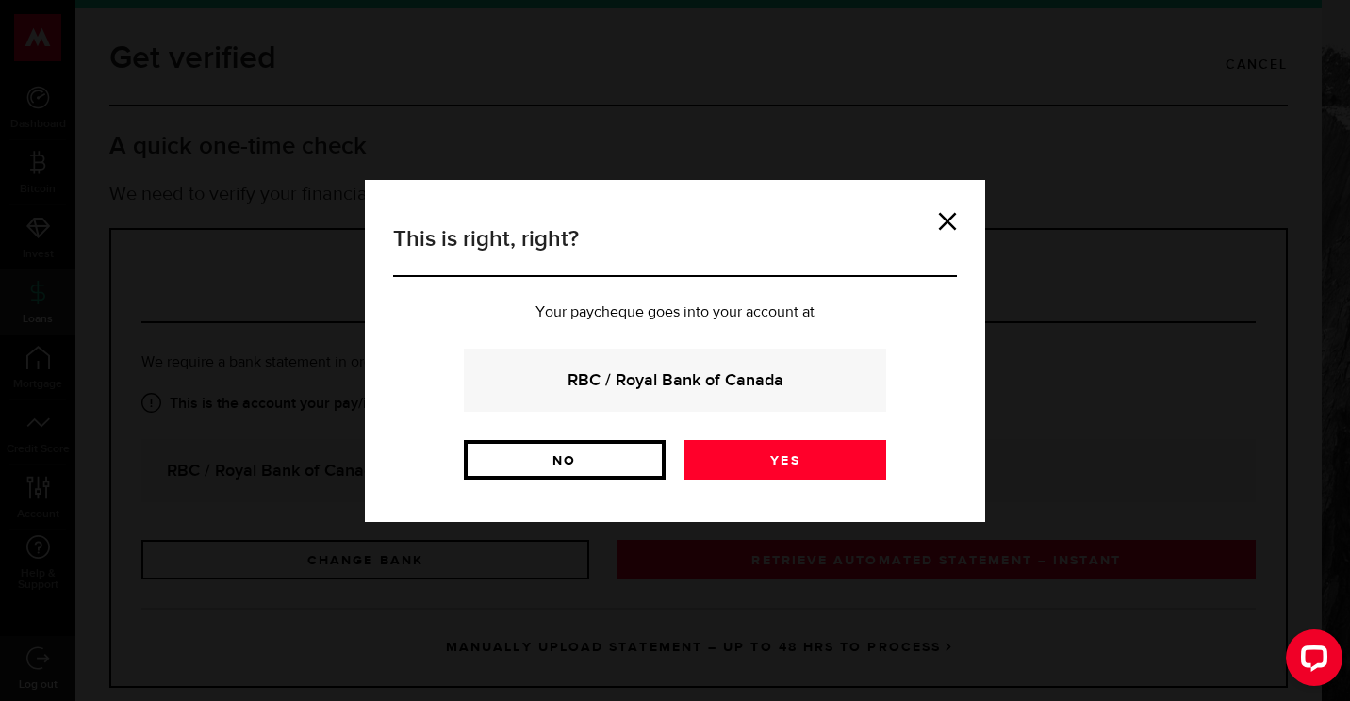
click at [618, 467] on link "No" at bounding box center [565, 460] width 202 height 40
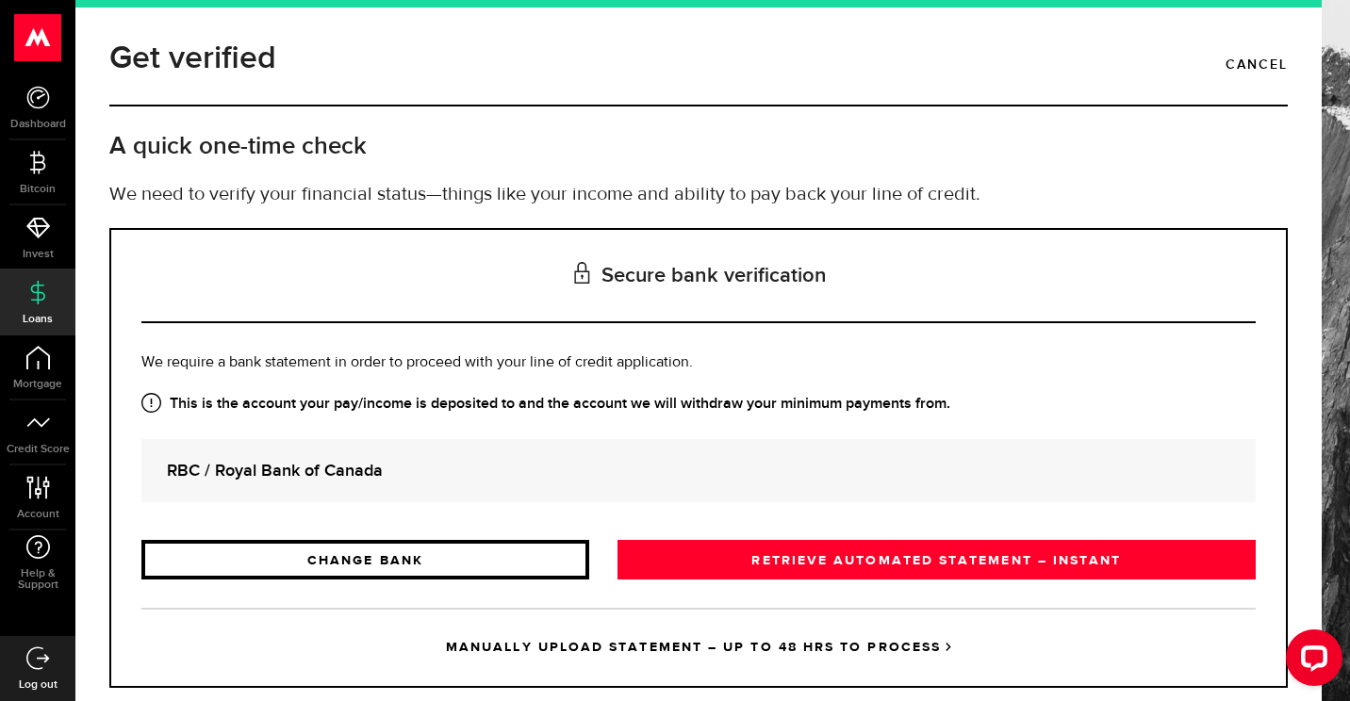
click at [511, 564] on link "CHANGE BANK" at bounding box center [365, 560] width 448 height 40
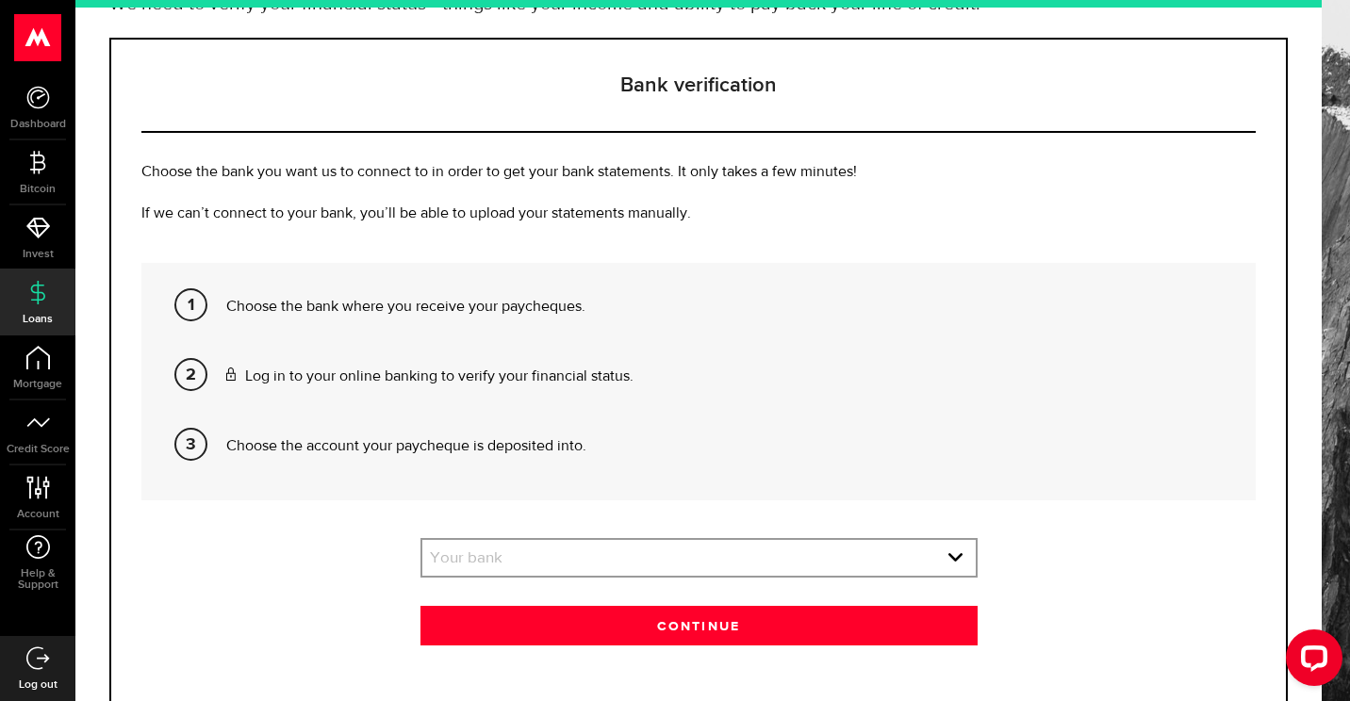
scroll to position [203, 0]
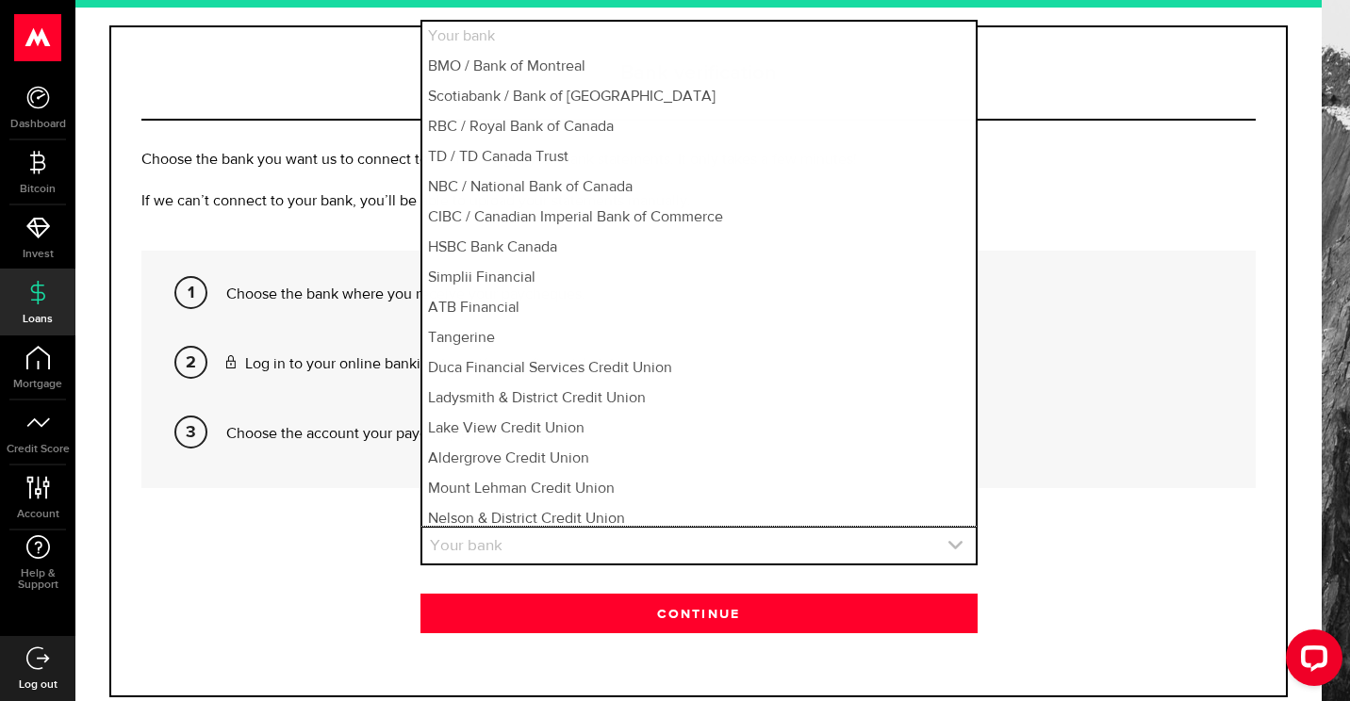
click at [659, 551] on link "expand select" at bounding box center [698, 546] width 553 height 36
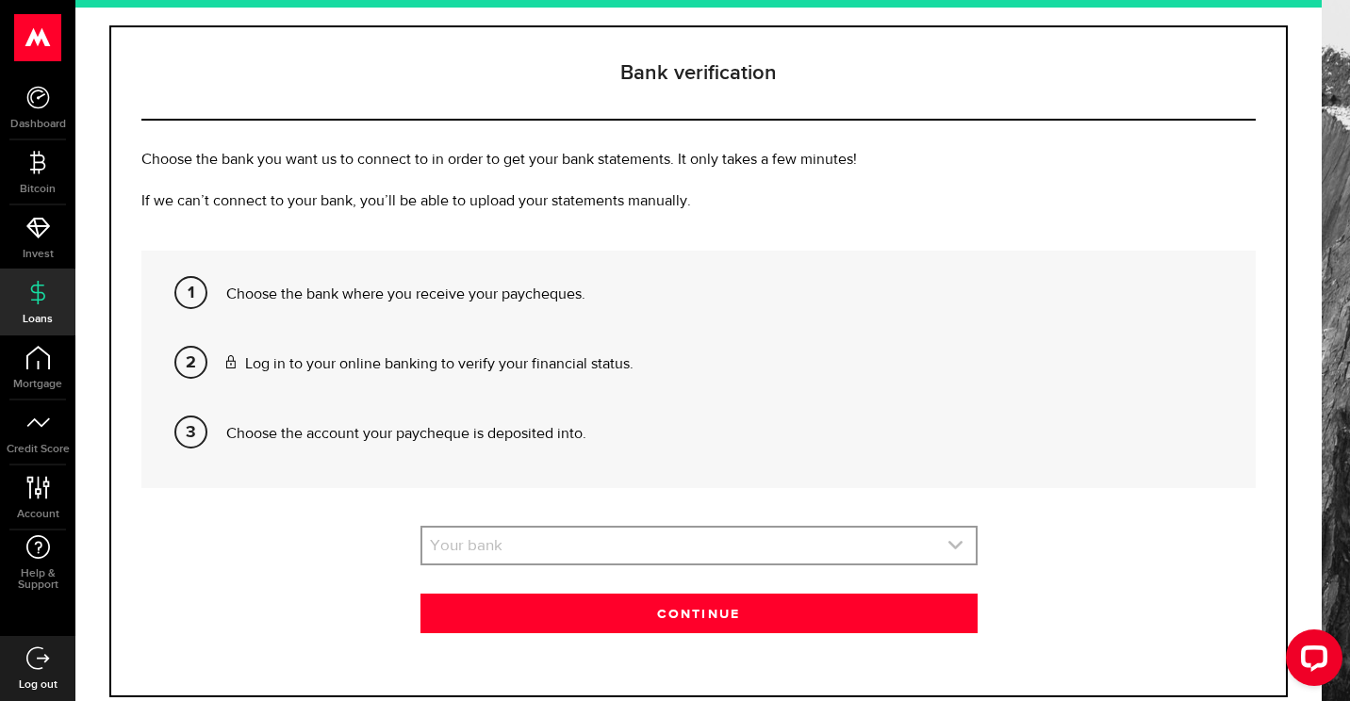
click at [623, 540] on link "expand select" at bounding box center [698, 546] width 553 height 36
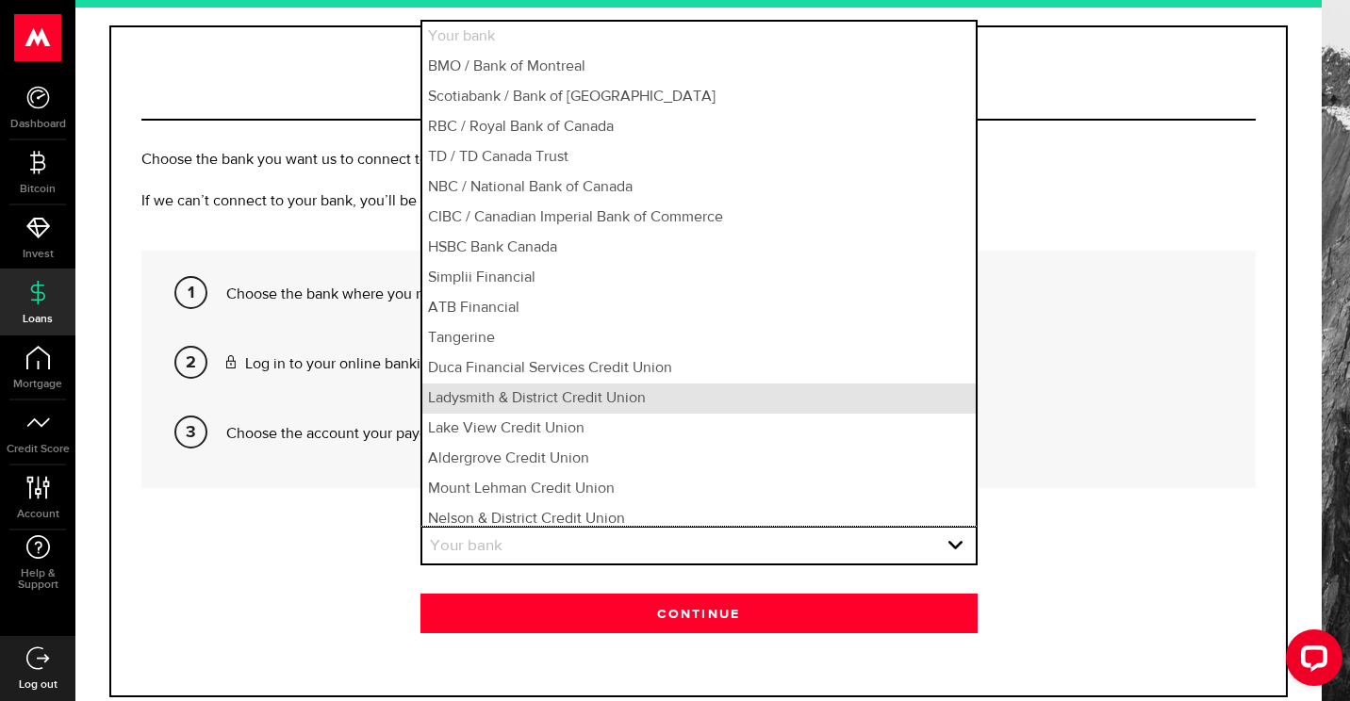
scroll to position [8, 0]
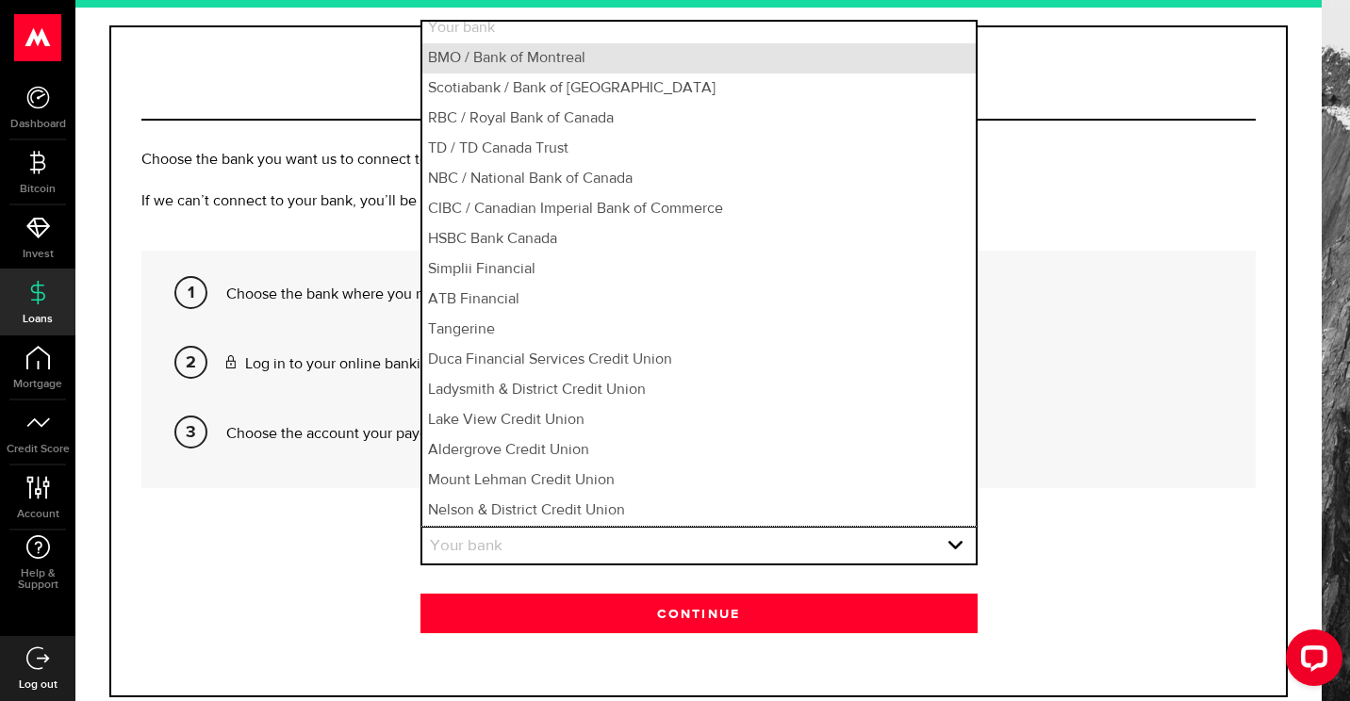
click at [724, 65] on li "BMO / Bank of Montreal" at bounding box center [698, 58] width 553 height 30
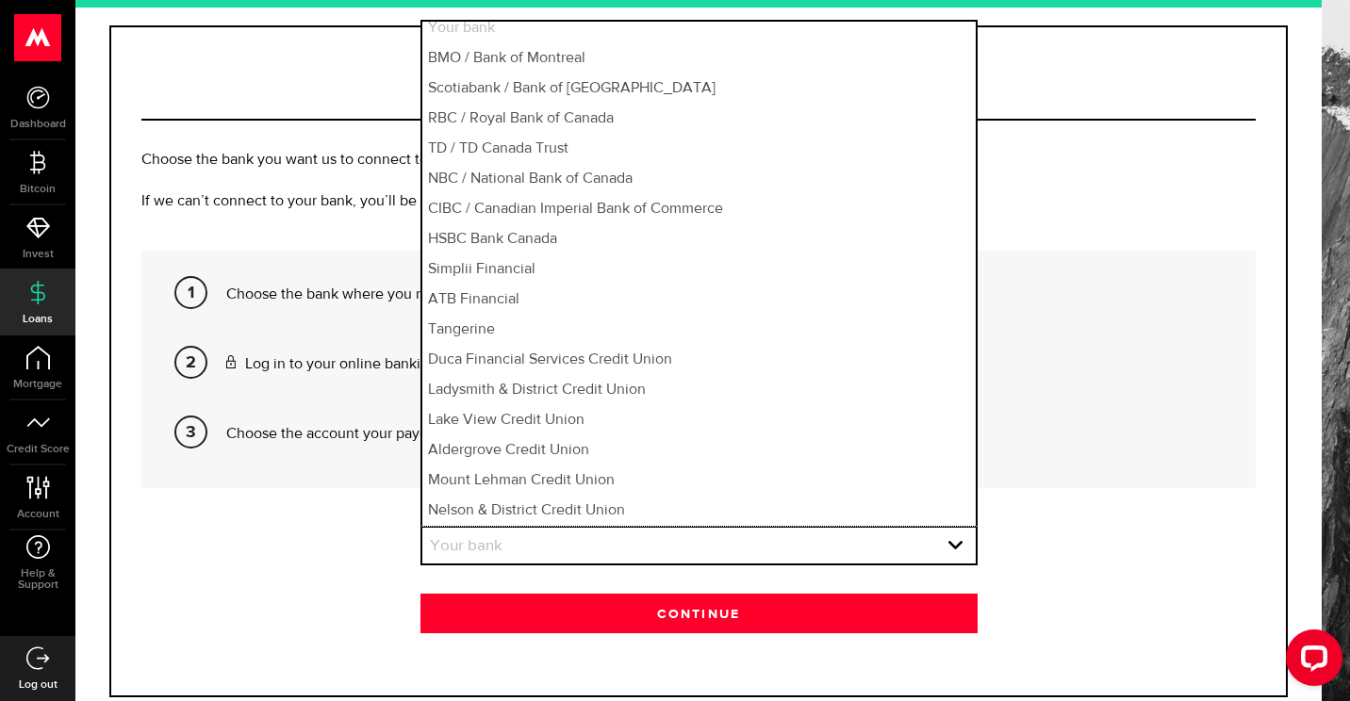
select select "1"
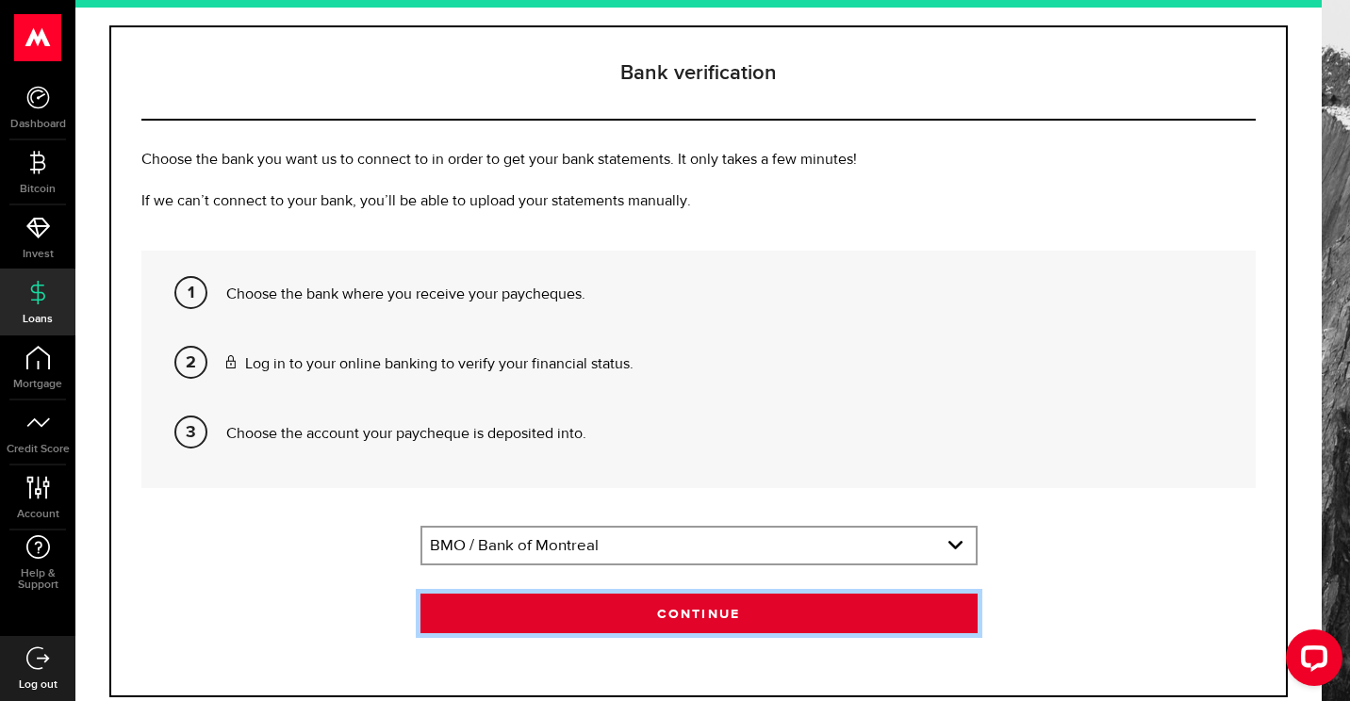
click at [666, 618] on button "Continue" at bounding box center [698, 614] width 557 height 40
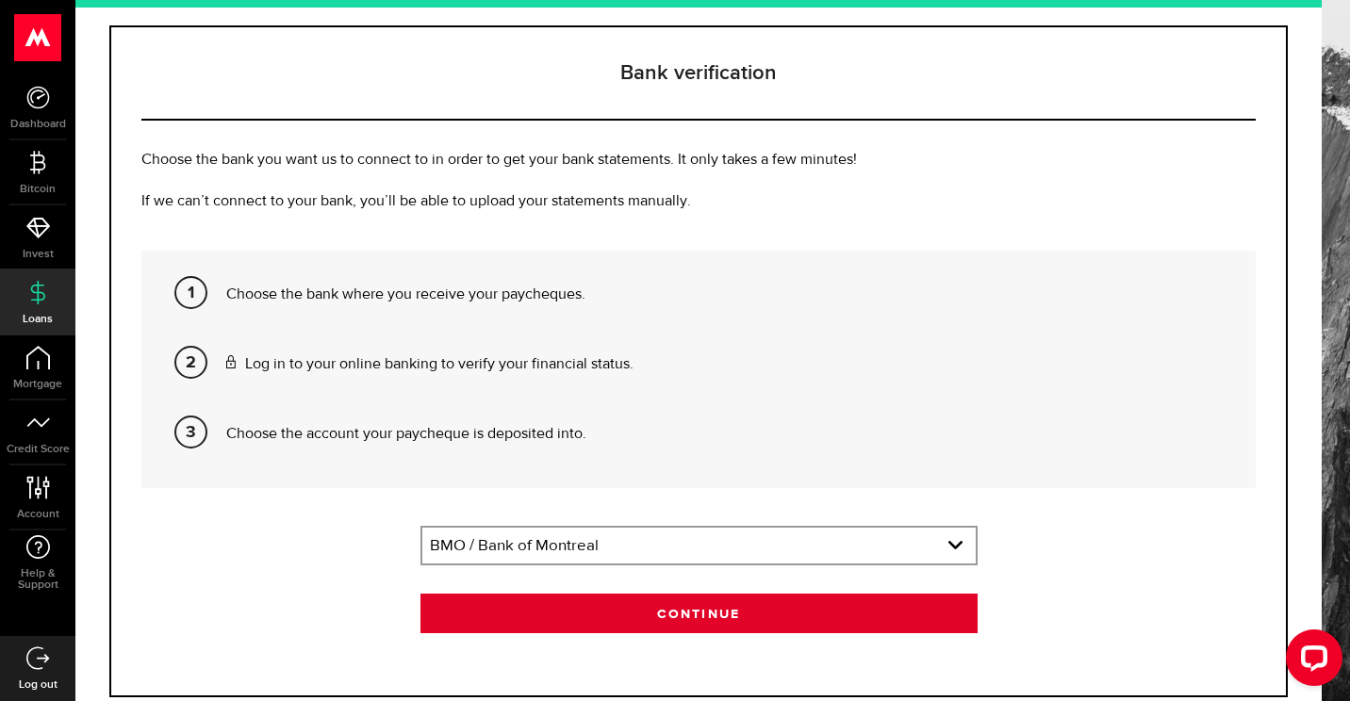
scroll to position [0, 0]
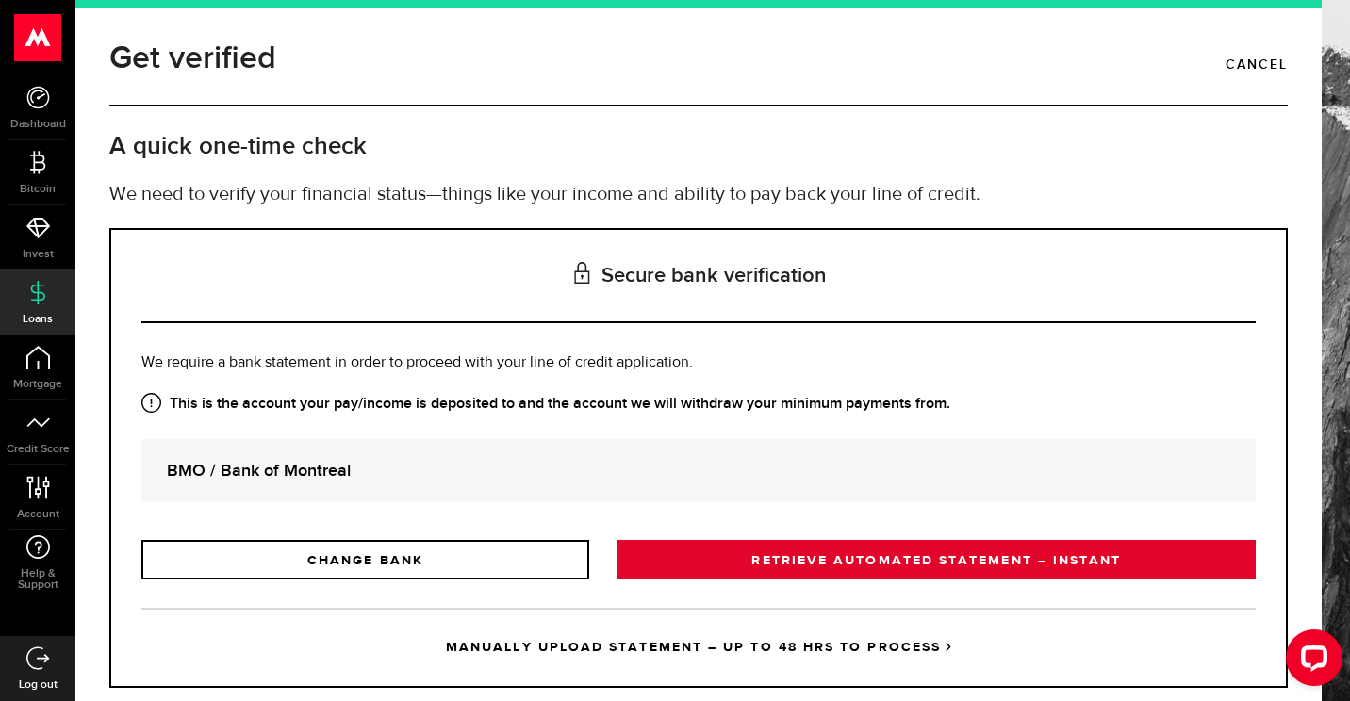
click at [681, 568] on link "RETRIEVE AUTOMATED STATEMENT – INSTANT" at bounding box center [936, 560] width 638 height 40
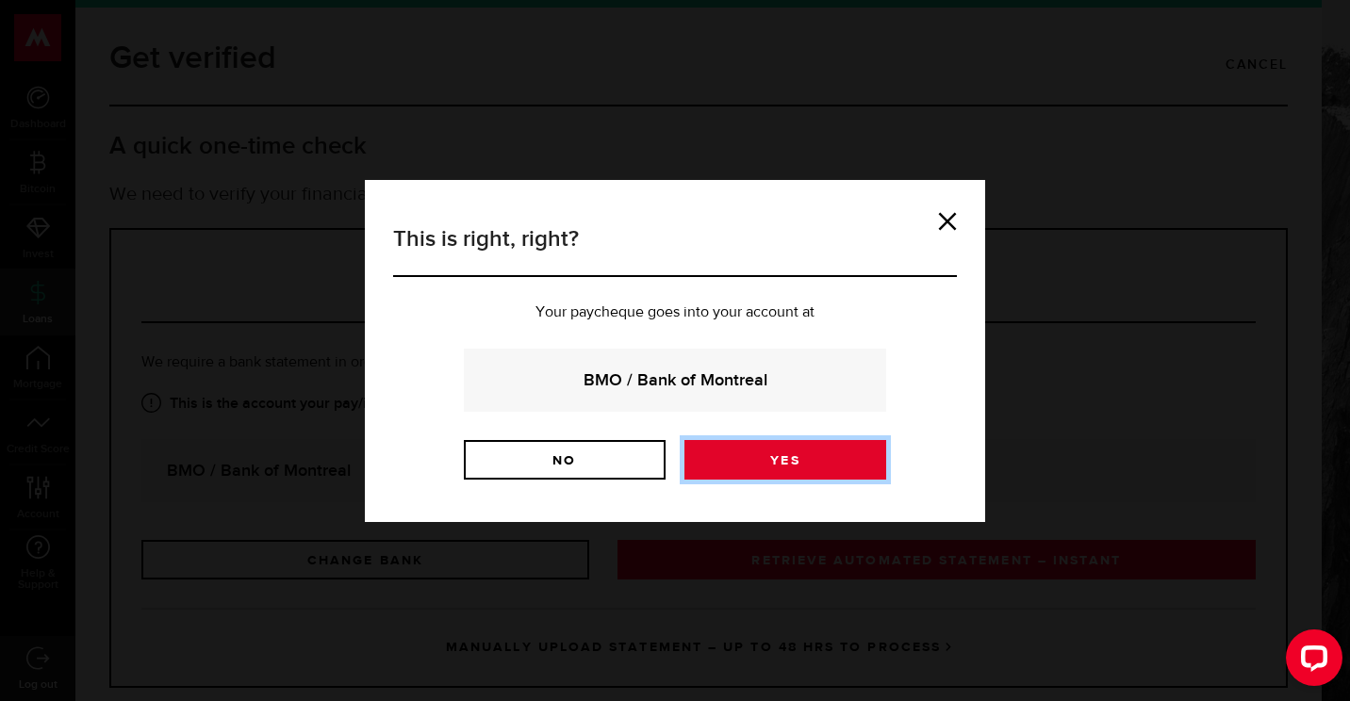
click at [753, 470] on link "Yes" at bounding box center [785, 460] width 202 height 40
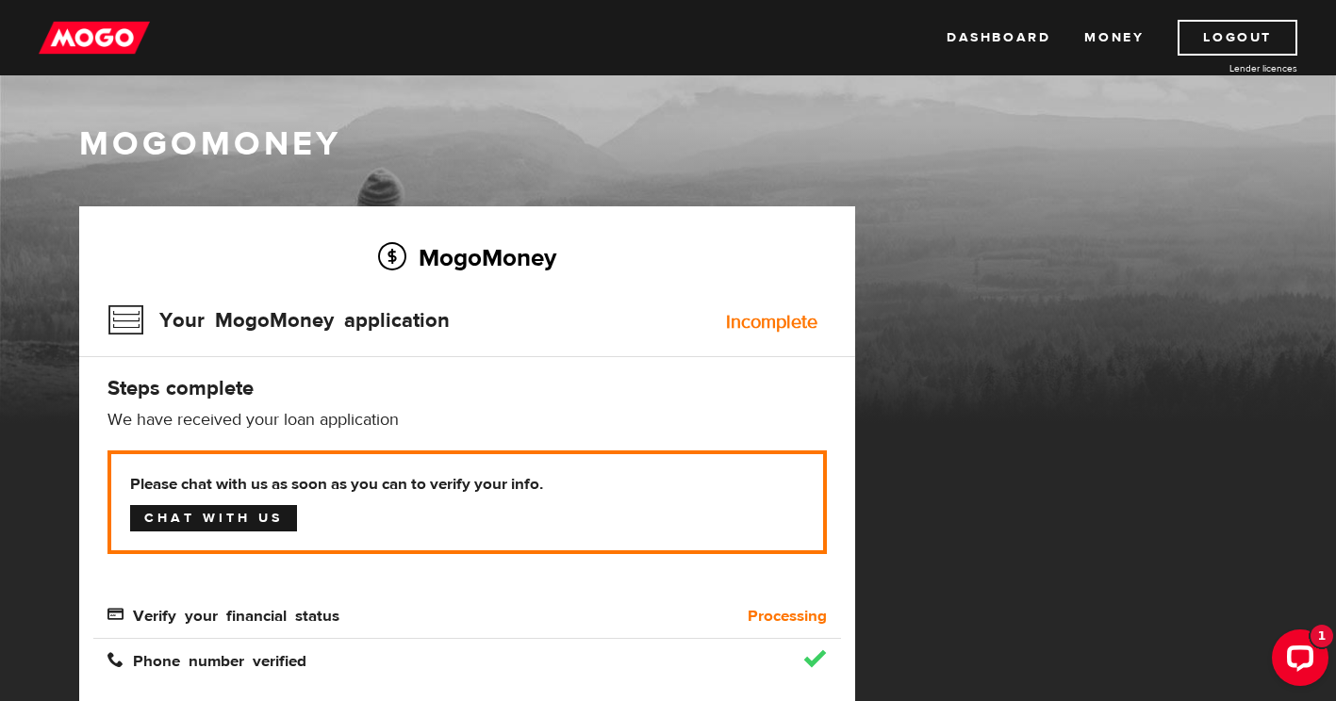
click at [240, 508] on link "Chat with us" at bounding box center [213, 518] width 167 height 26
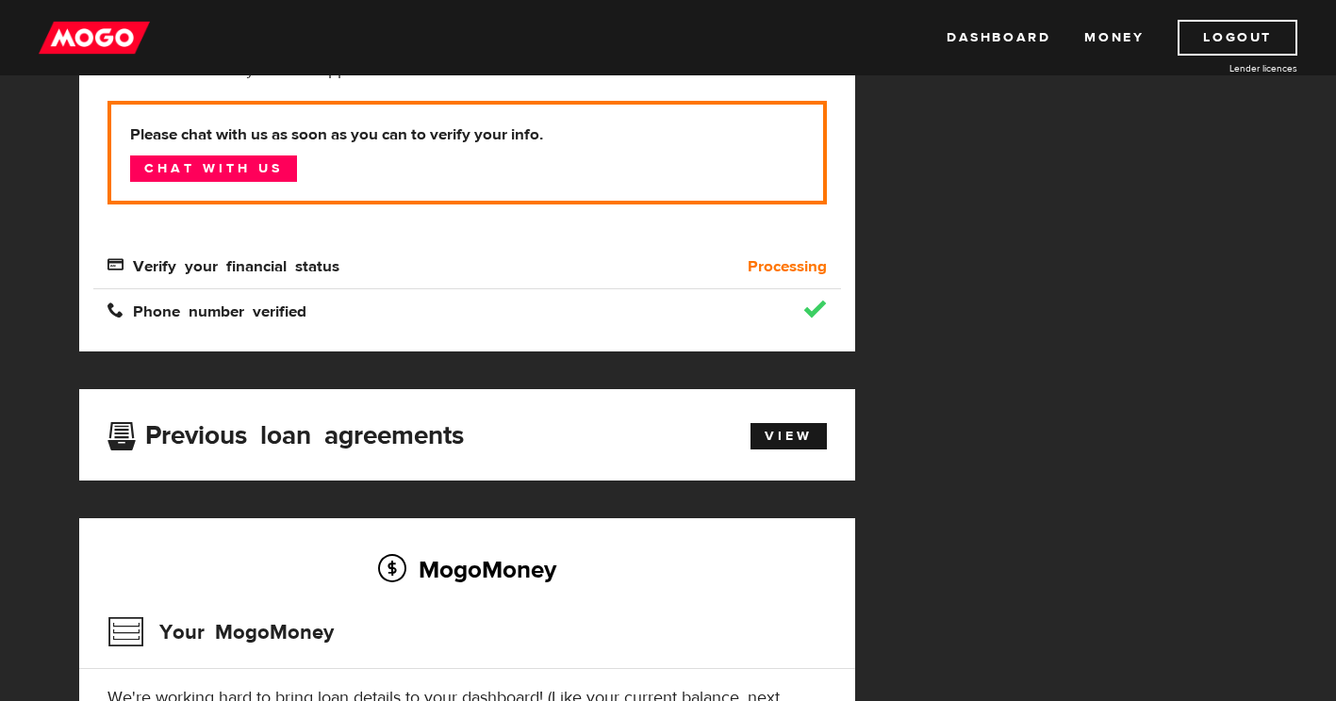
scroll to position [306, 0]
